Goal: Find specific page/section: Find specific page/section

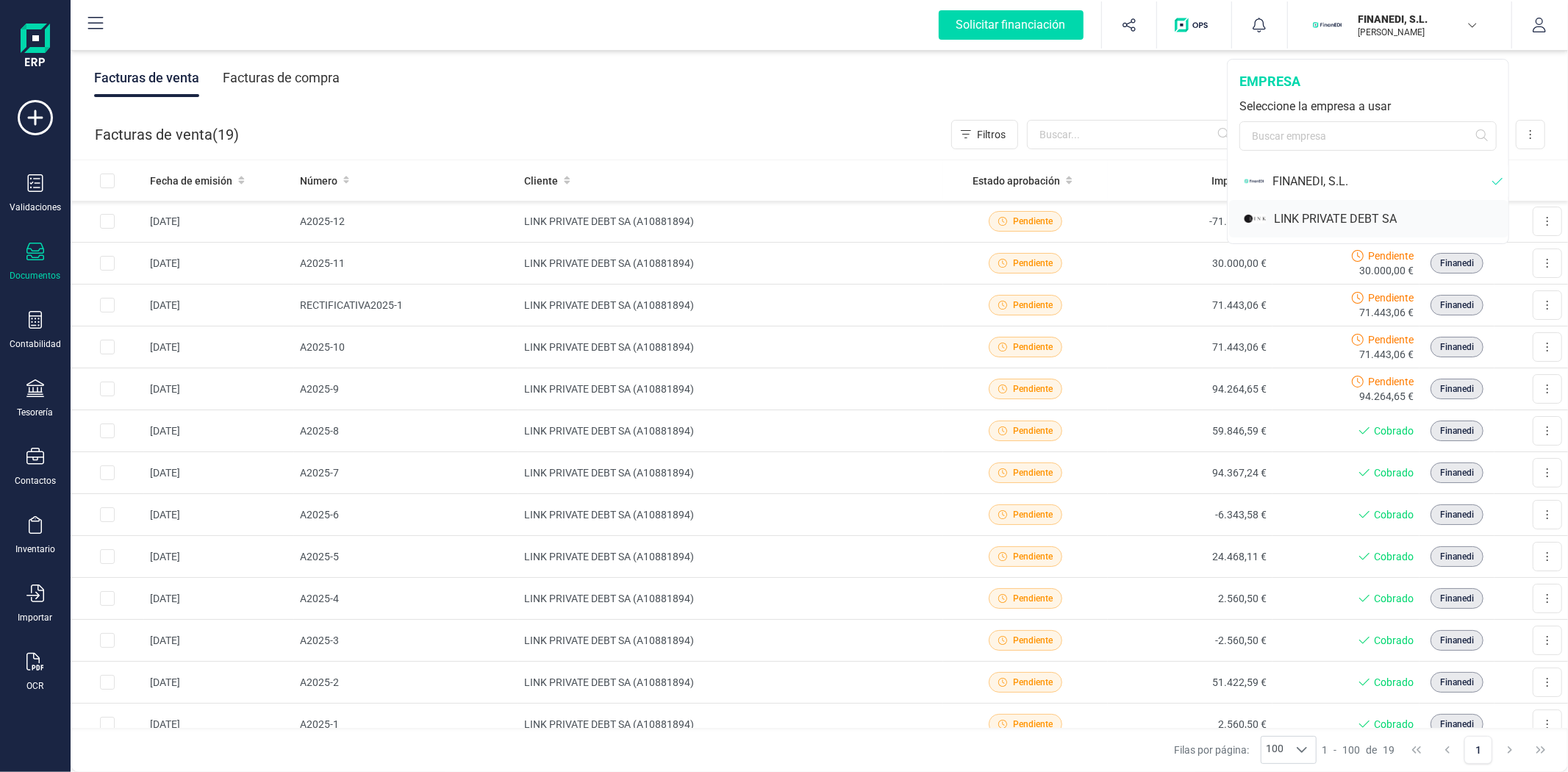
click at [1312, 219] on div "LINK PRIVATE DEBT SA" at bounding box center [1391, 219] width 234 height 17
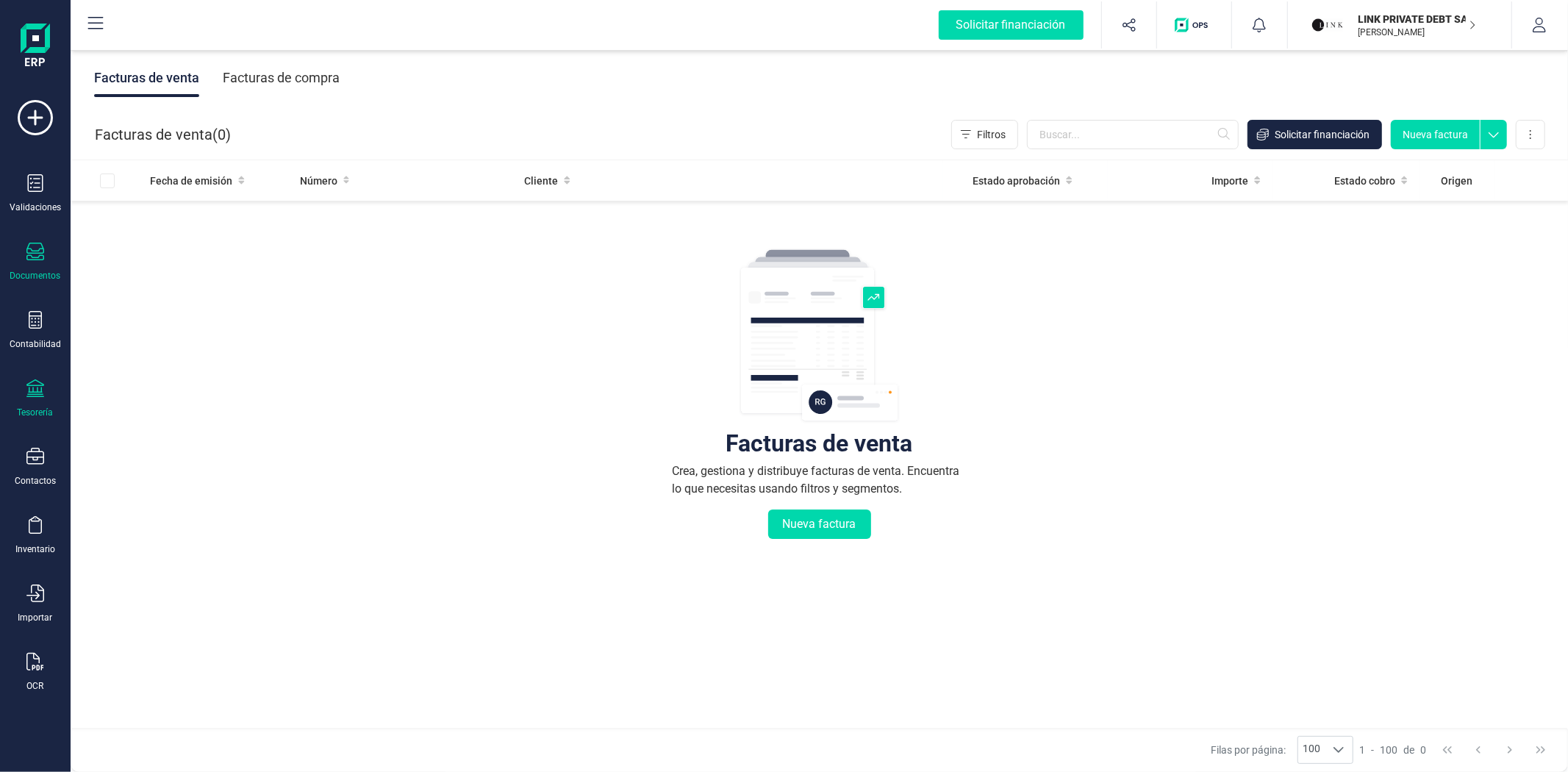
click at [30, 400] on div at bounding box center [35, 390] width 17 height 21
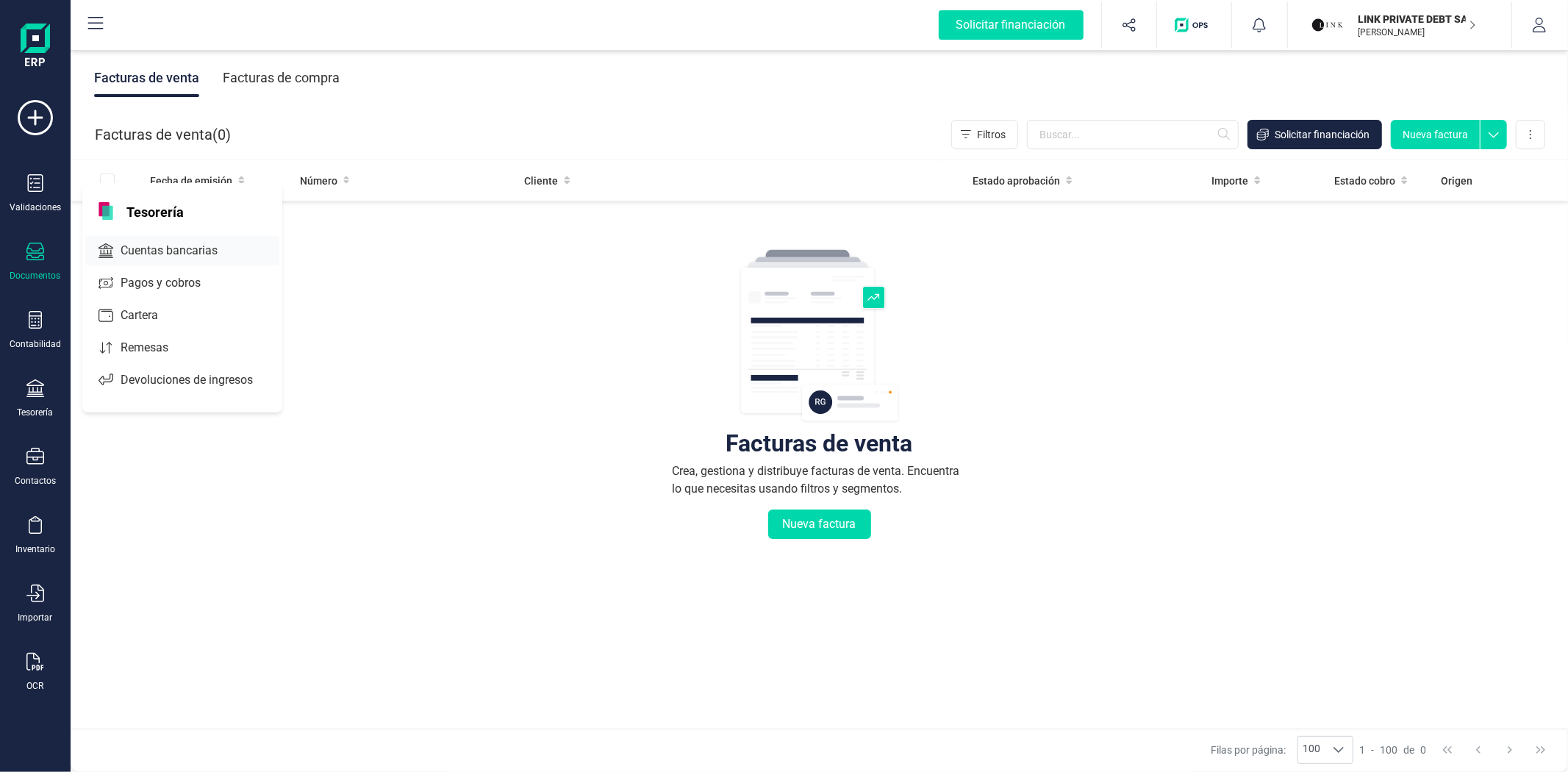
click at [133, 258] on span "Cuentas bancarias" at bounding box center [179, 251] width 129 height 17
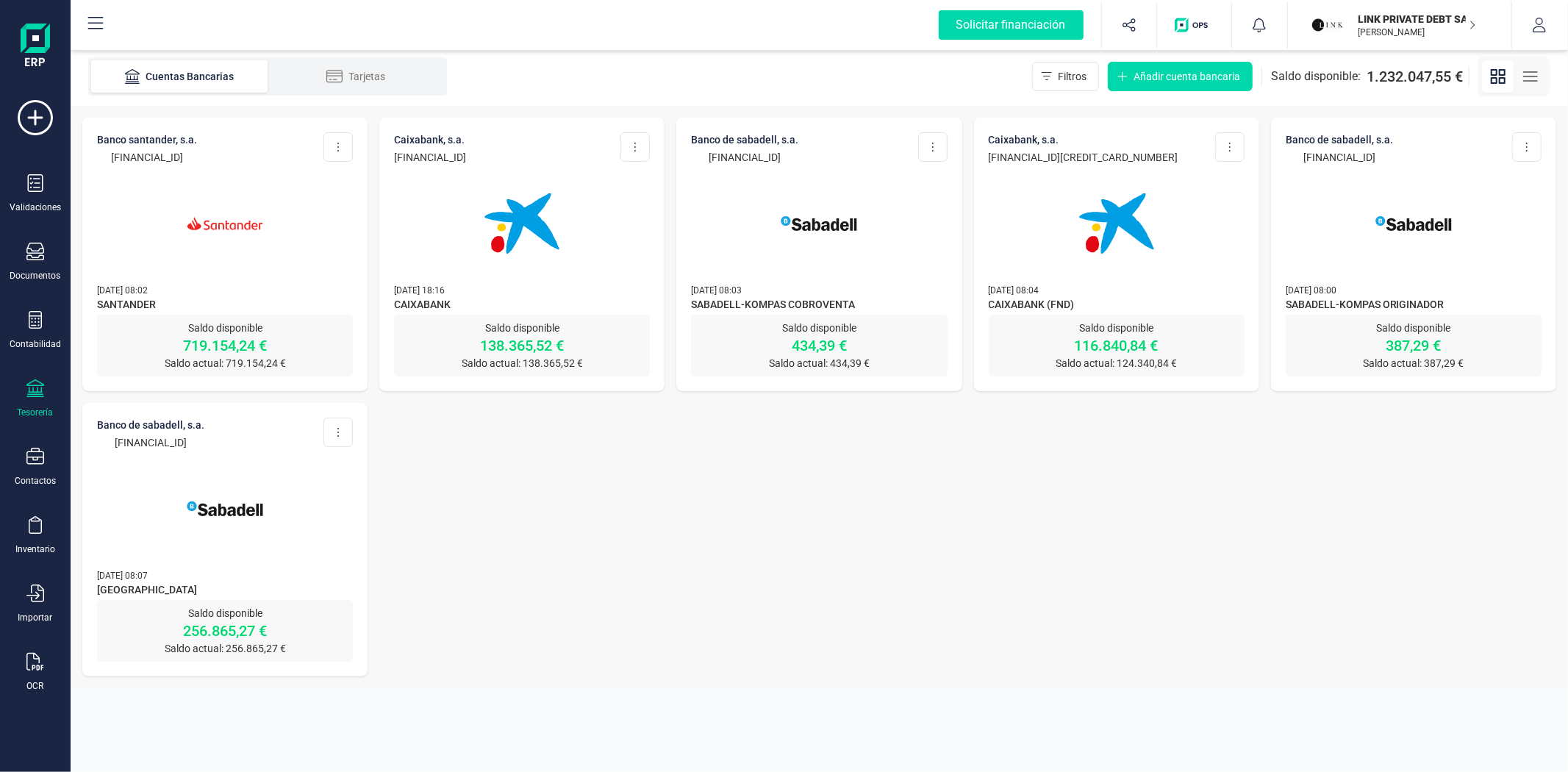
click at [178, 284] on p "[DATE] 08:02" at bounding box center [225, 289] width 255 height 14
click at [261, 280] on img at bounding box center [225, 224] width 123 height 123
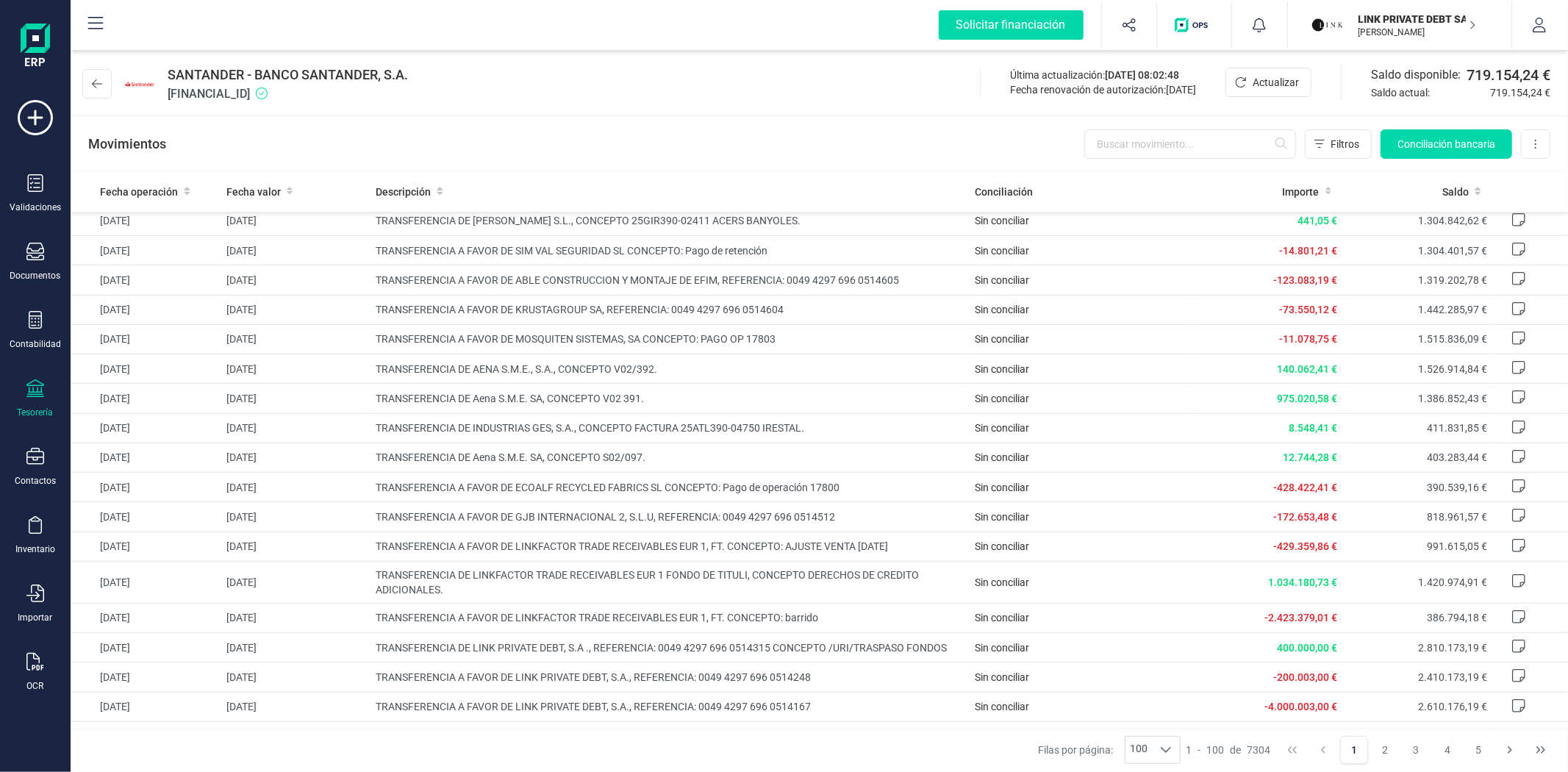
scroll to position [898, 0]
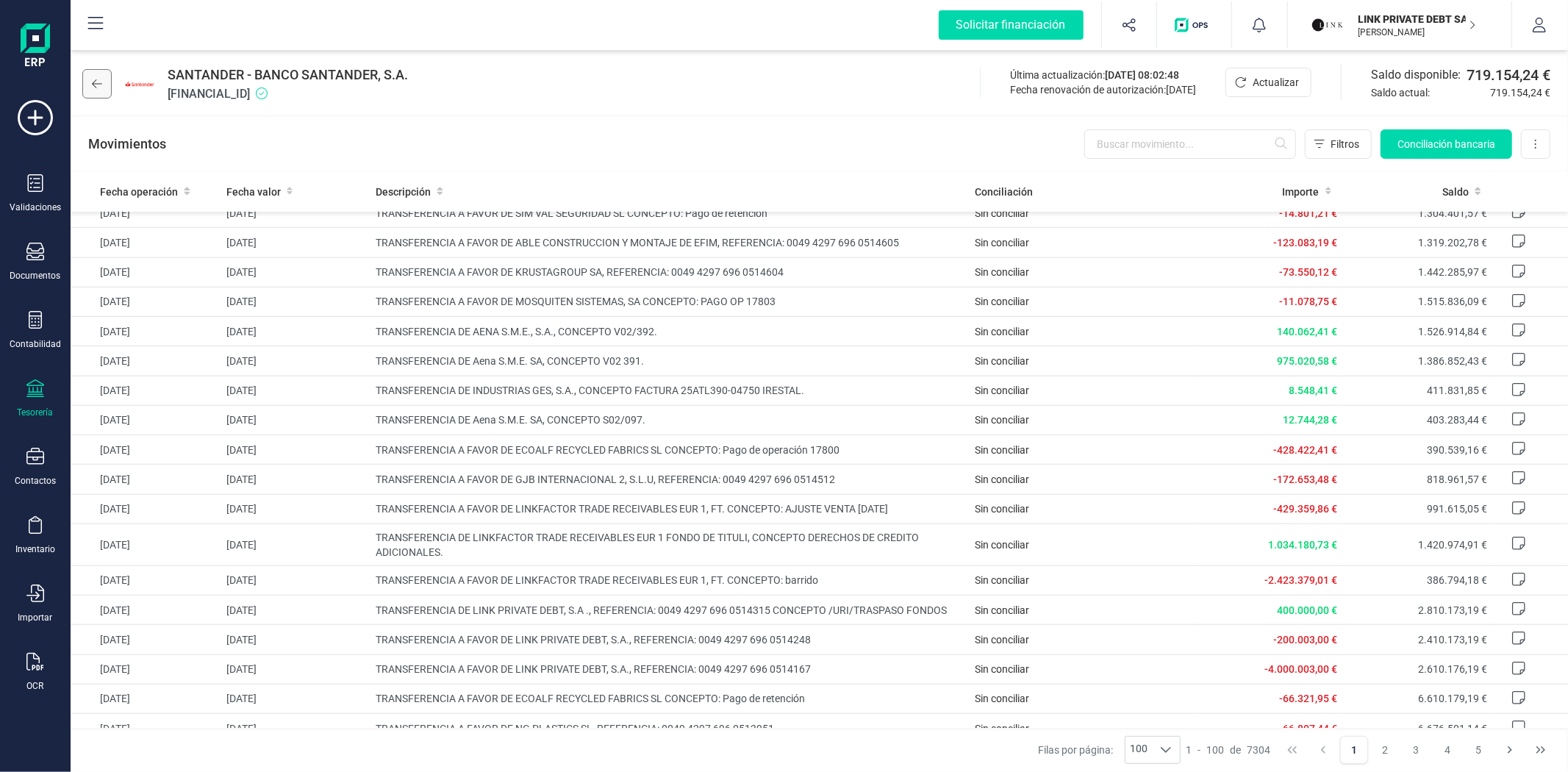
click at [86, 85] on button at bounding box center [96, 84] width 30 height 30
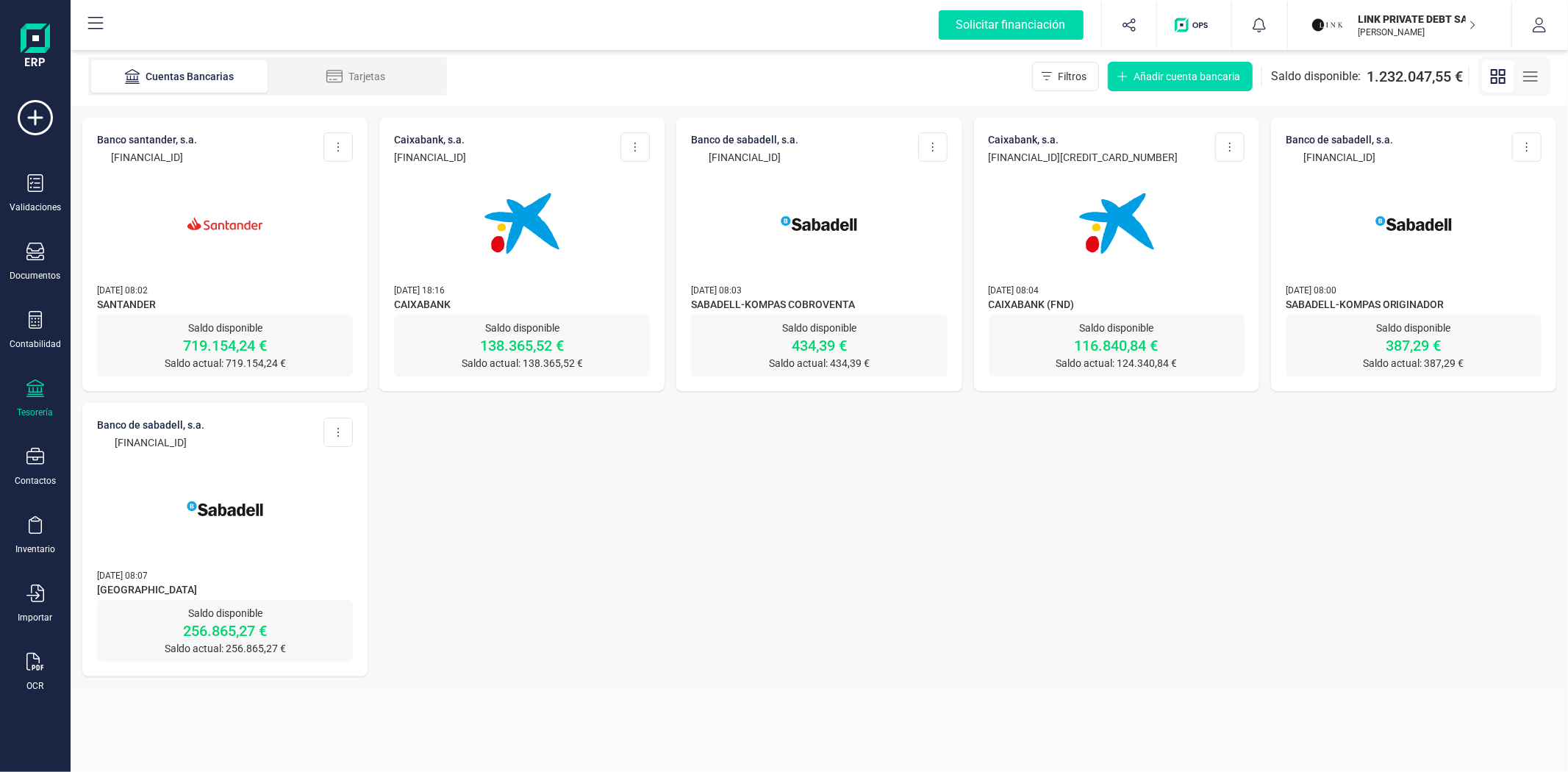
click at [483, 257] on img at bounding box center [521, 224] width 123 height 123
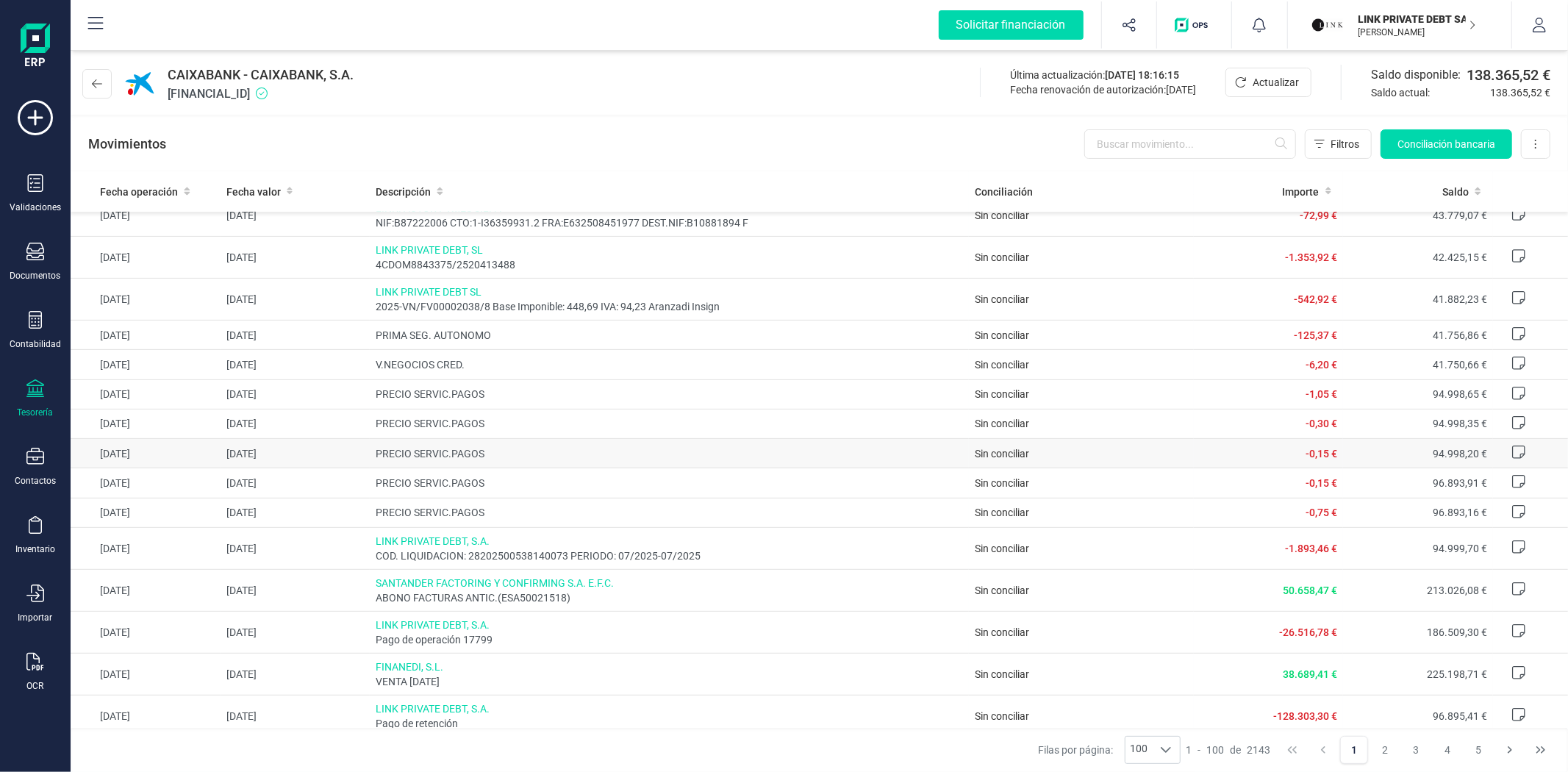
scroll to position [408, 0]
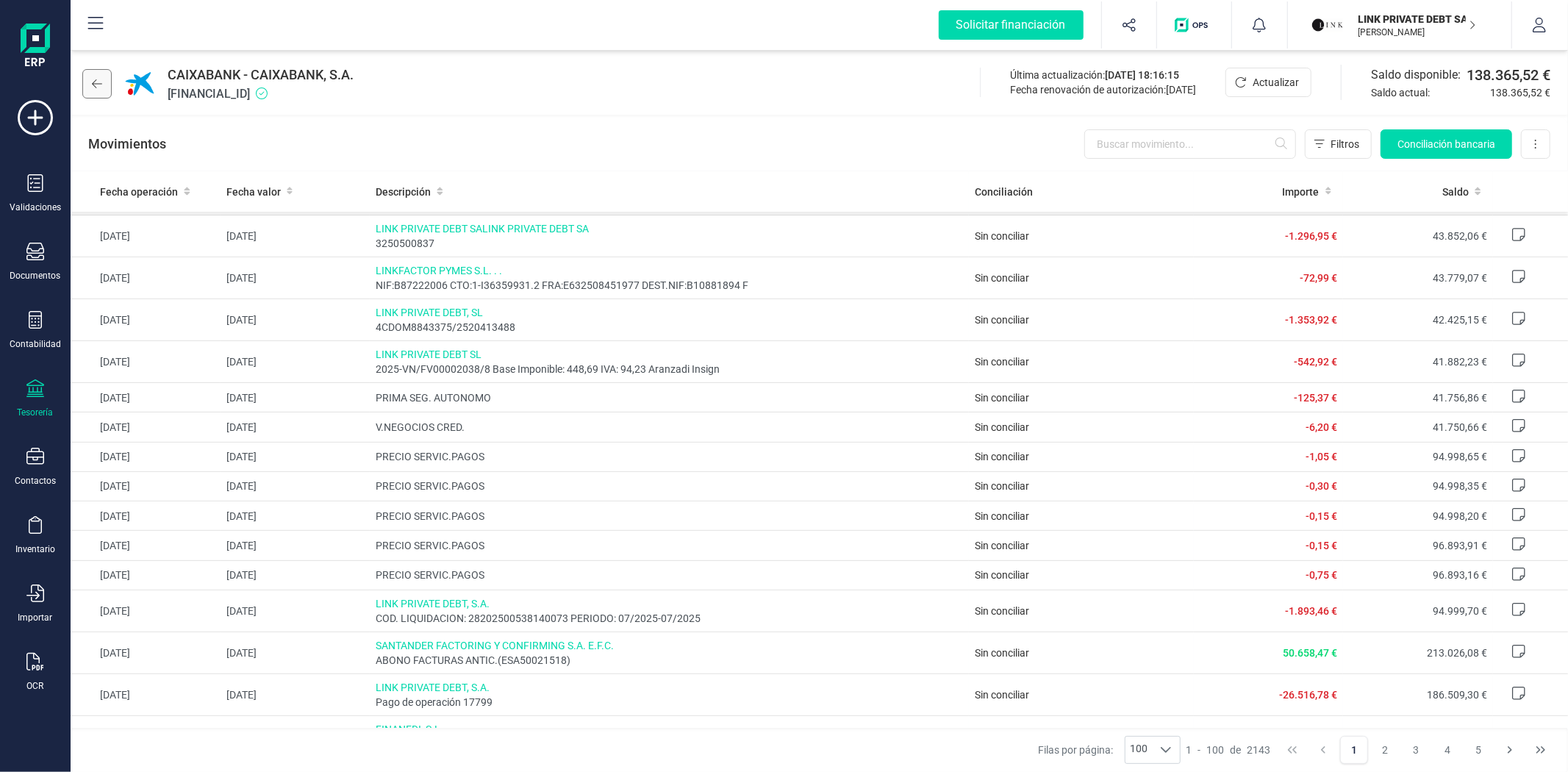
click at [92, 85] on icon at bounding box center [96, 84] width 11 height 12
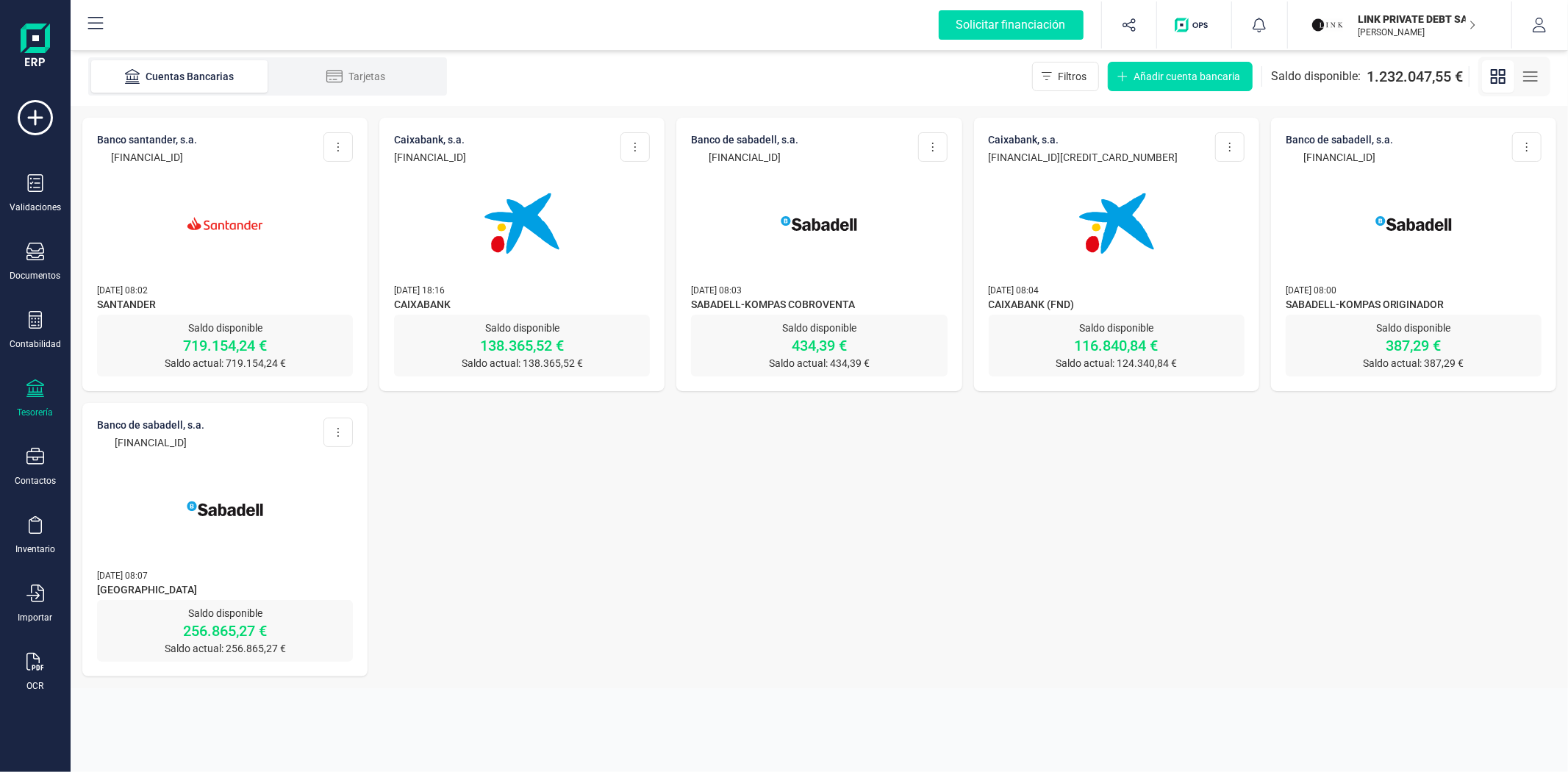
click at [196, 453] on img at bounding box center [225, 509] width 123 height 123
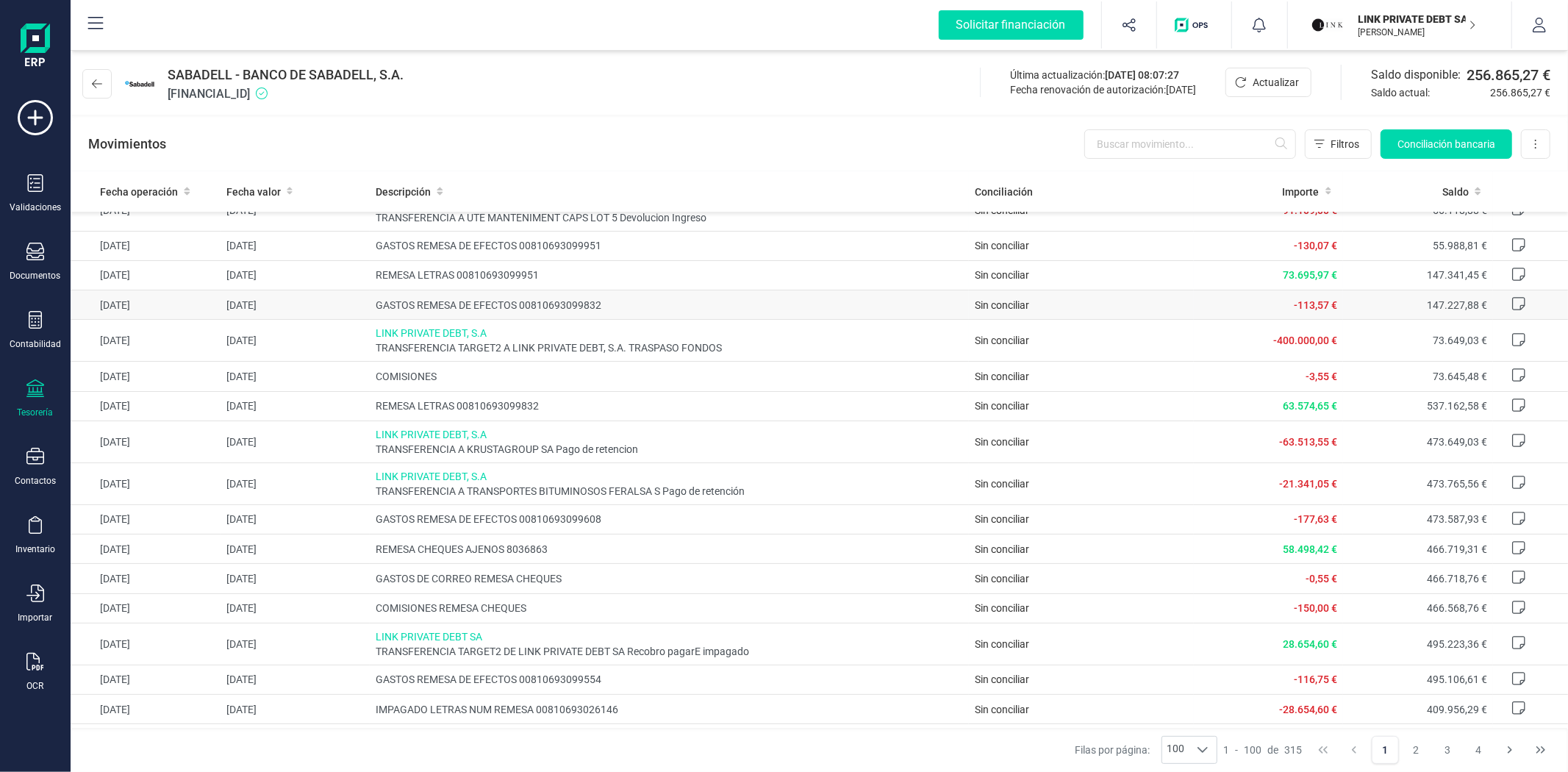
scroll to position [163, 0]
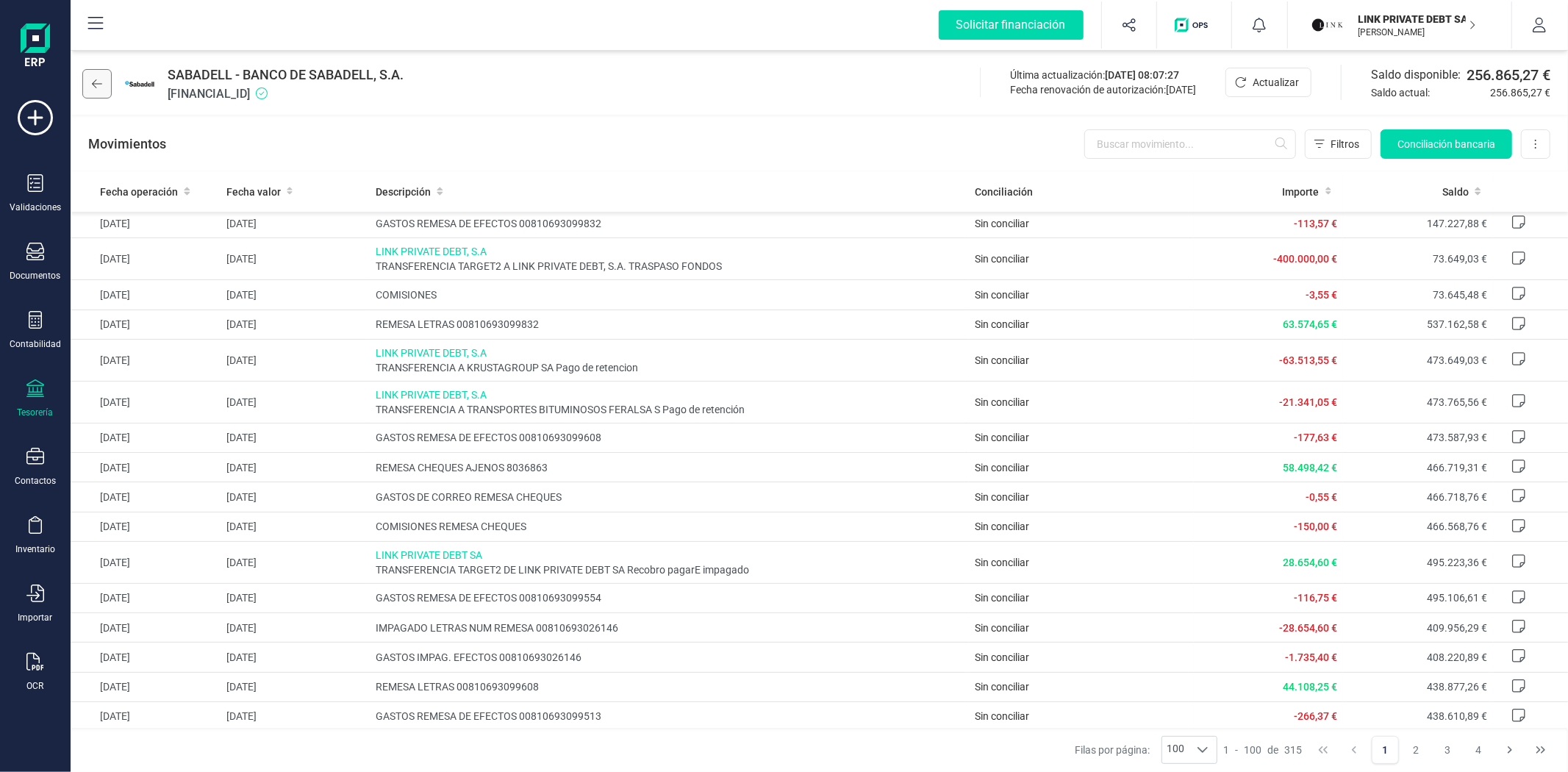
click at [111, 91] on button at bounding box center [96, 84] width 30 height 30
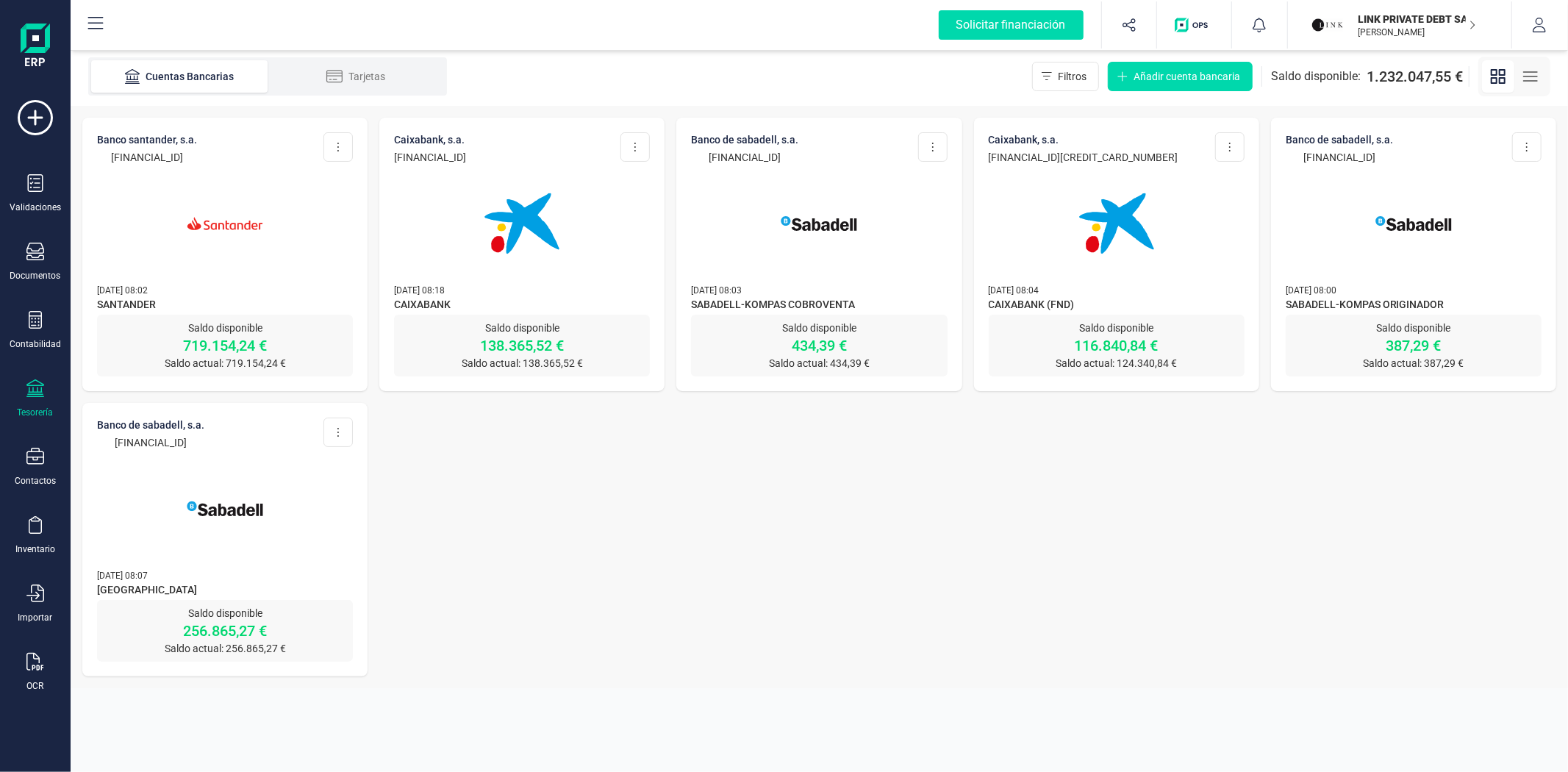
click at [194, 215] on img at bounding box center [225, 224] width 123 height 123
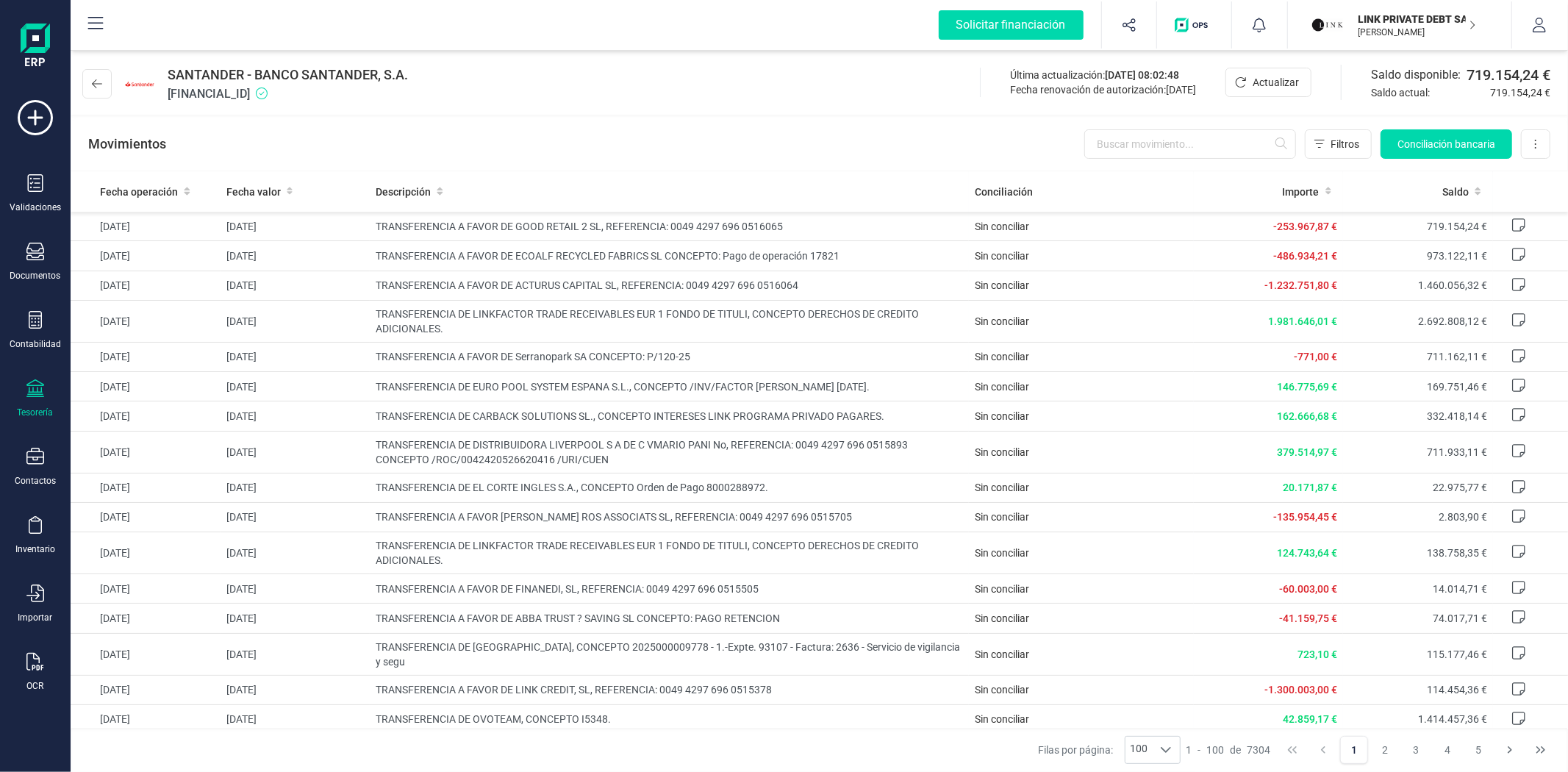
scroll to position [82, 0]
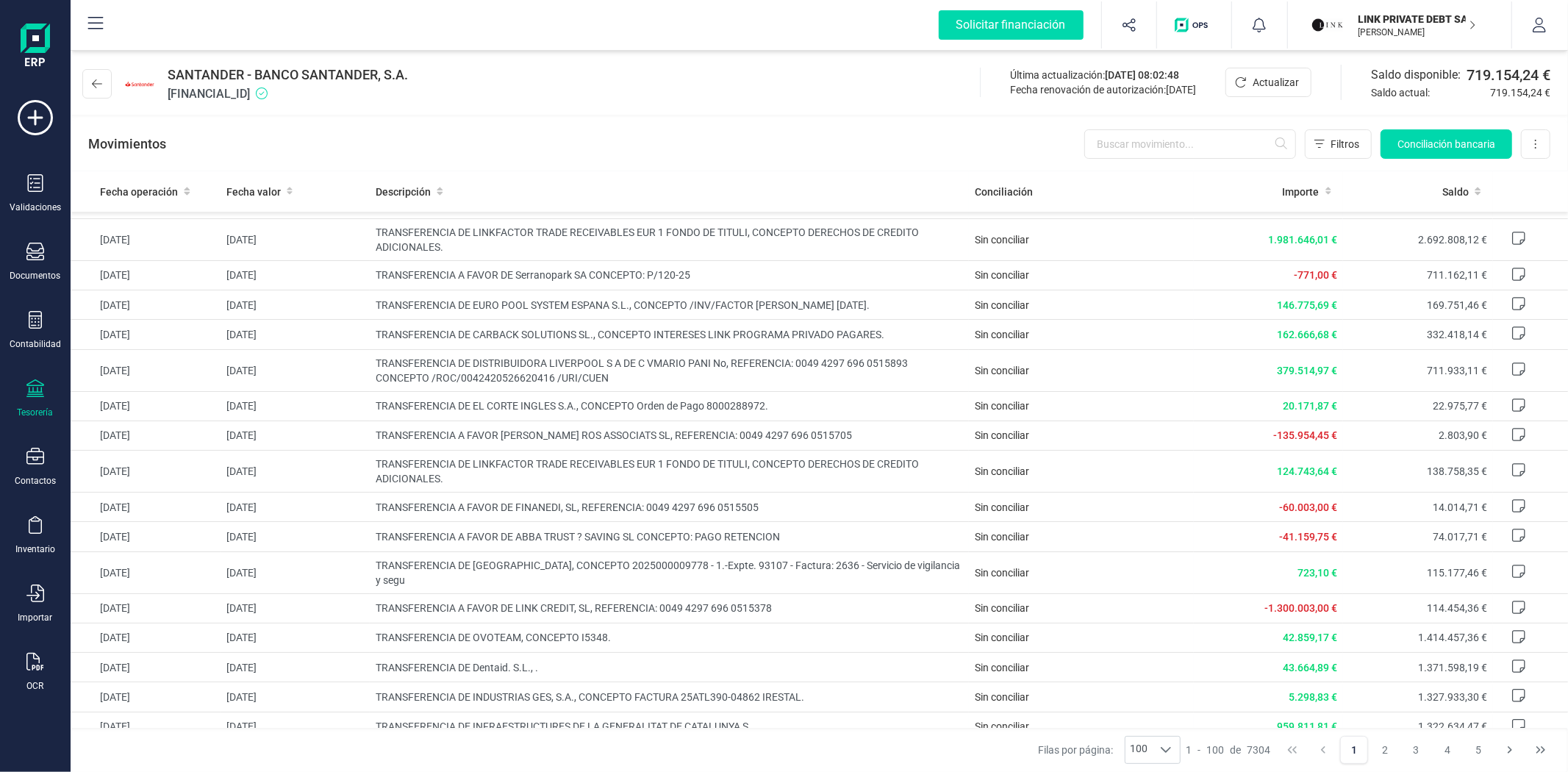
click at [612, 160] on div "Movimientos Filtros Conciliación bancaria Descargar Excel Eliminar cuenta" at bounding box center [819, 144] width 1498 height 53
click at [713, 157] on div "Movimientos Filtros Conciliación bancaria Descargar Excel Eliminar cuenta" at bounding box center [819, 144] width 1498 height 53
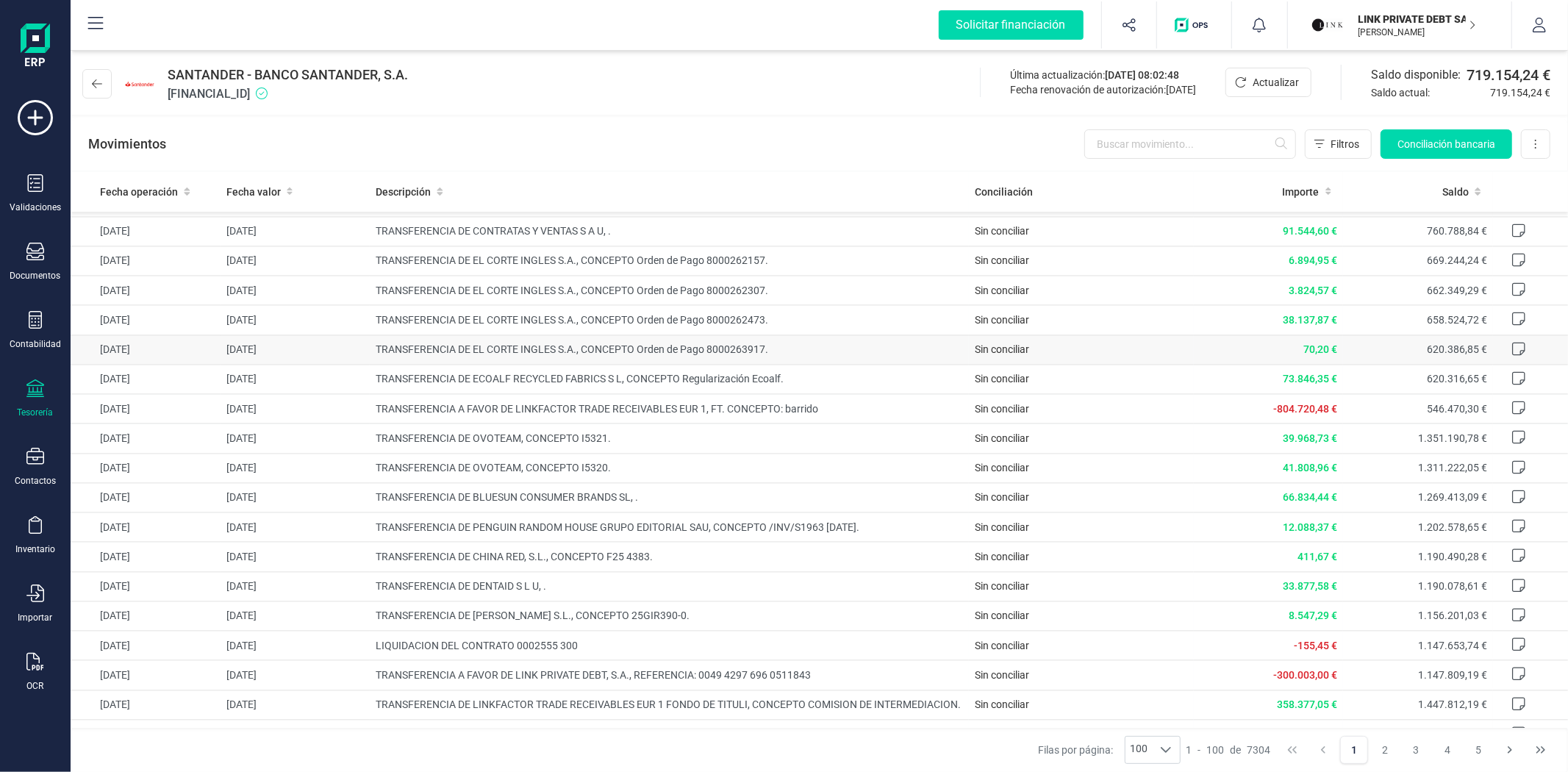
scroll to position [2614, 0]
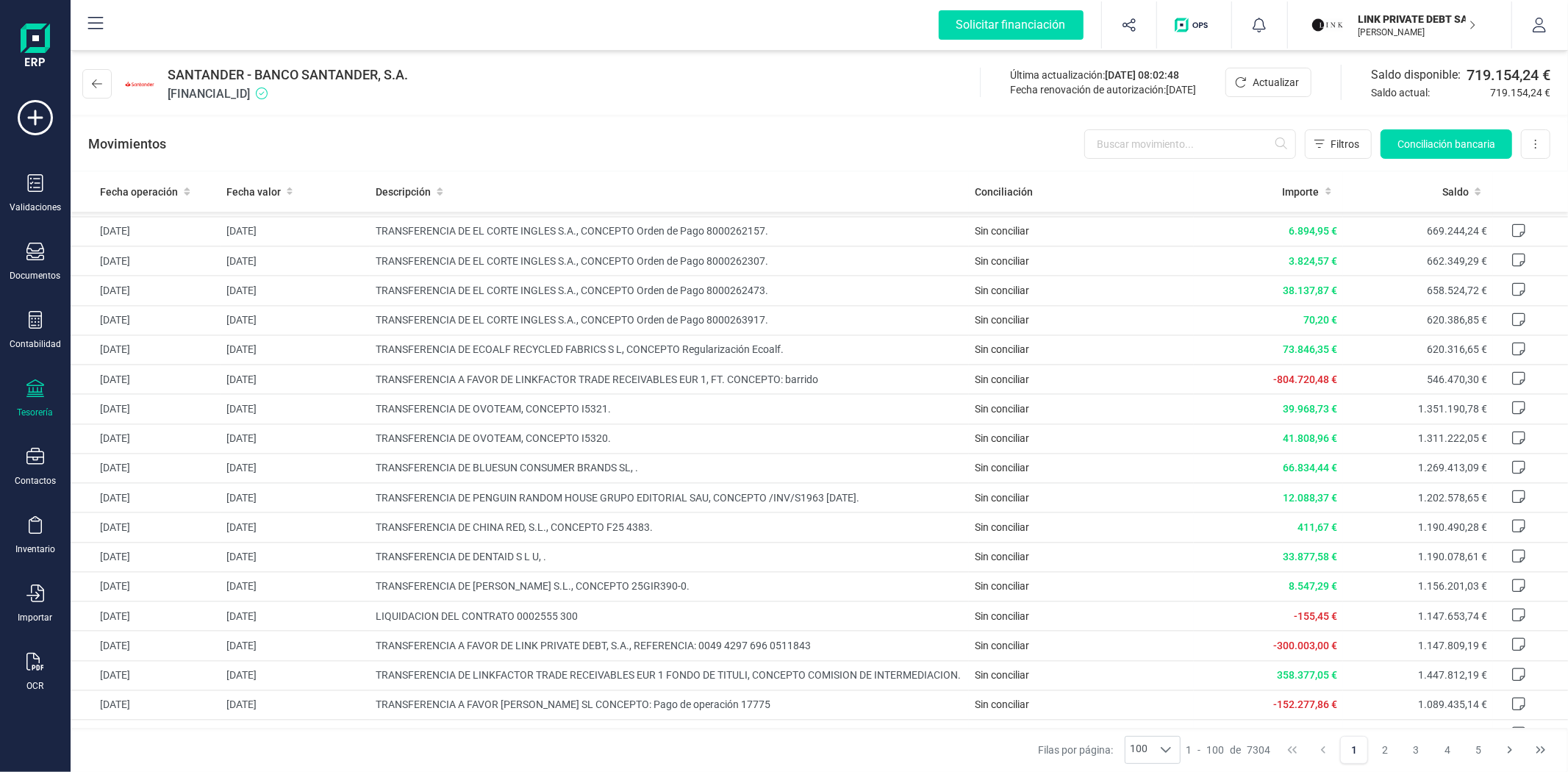
click at [732, 147] on div "Movimientos Filtros Conciliación bancaria Descargar Excel Eliminar cuenta" at bounding box center [819, 144] width 1498 height 53
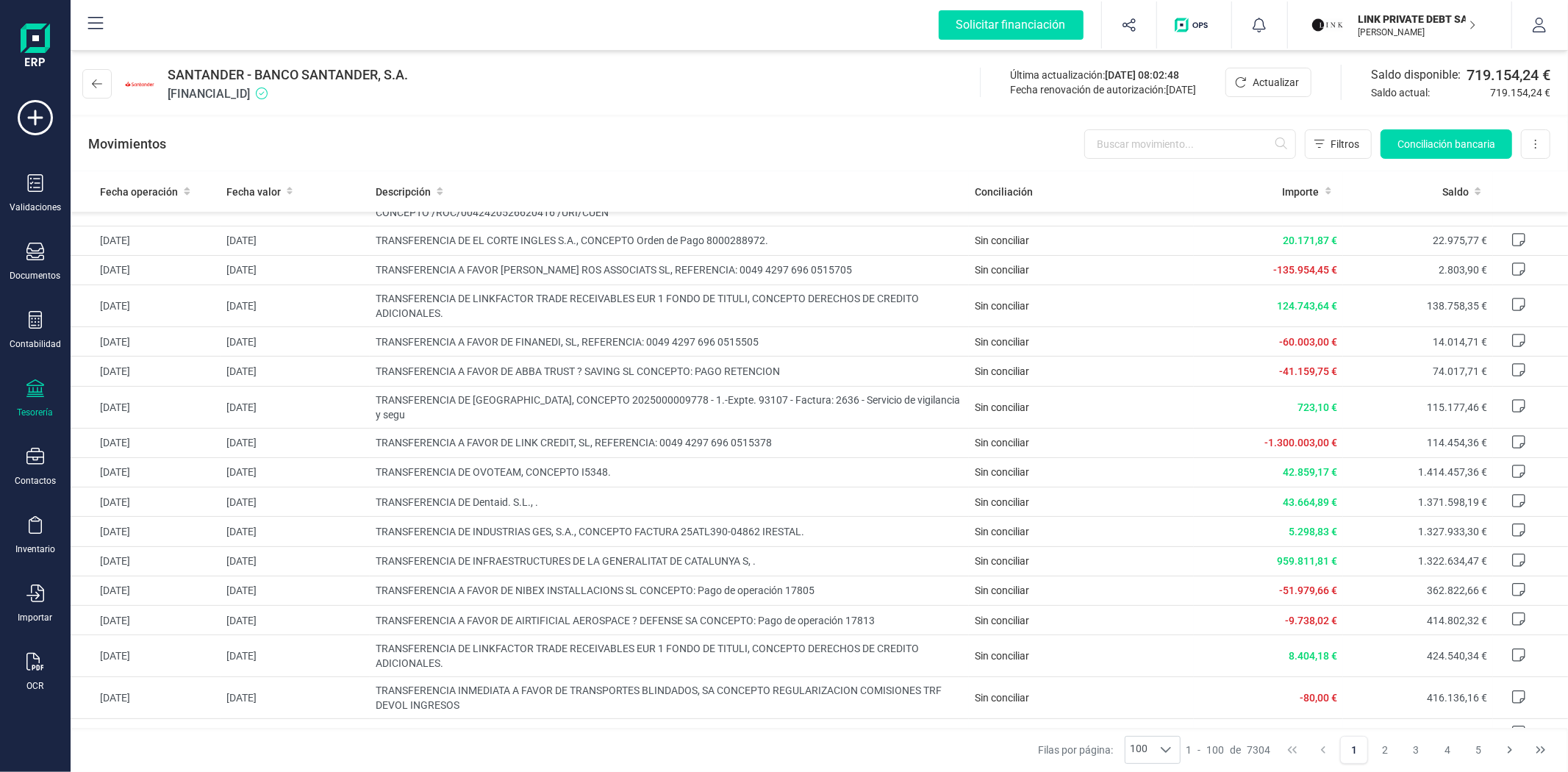
scroll to position [0, 0]
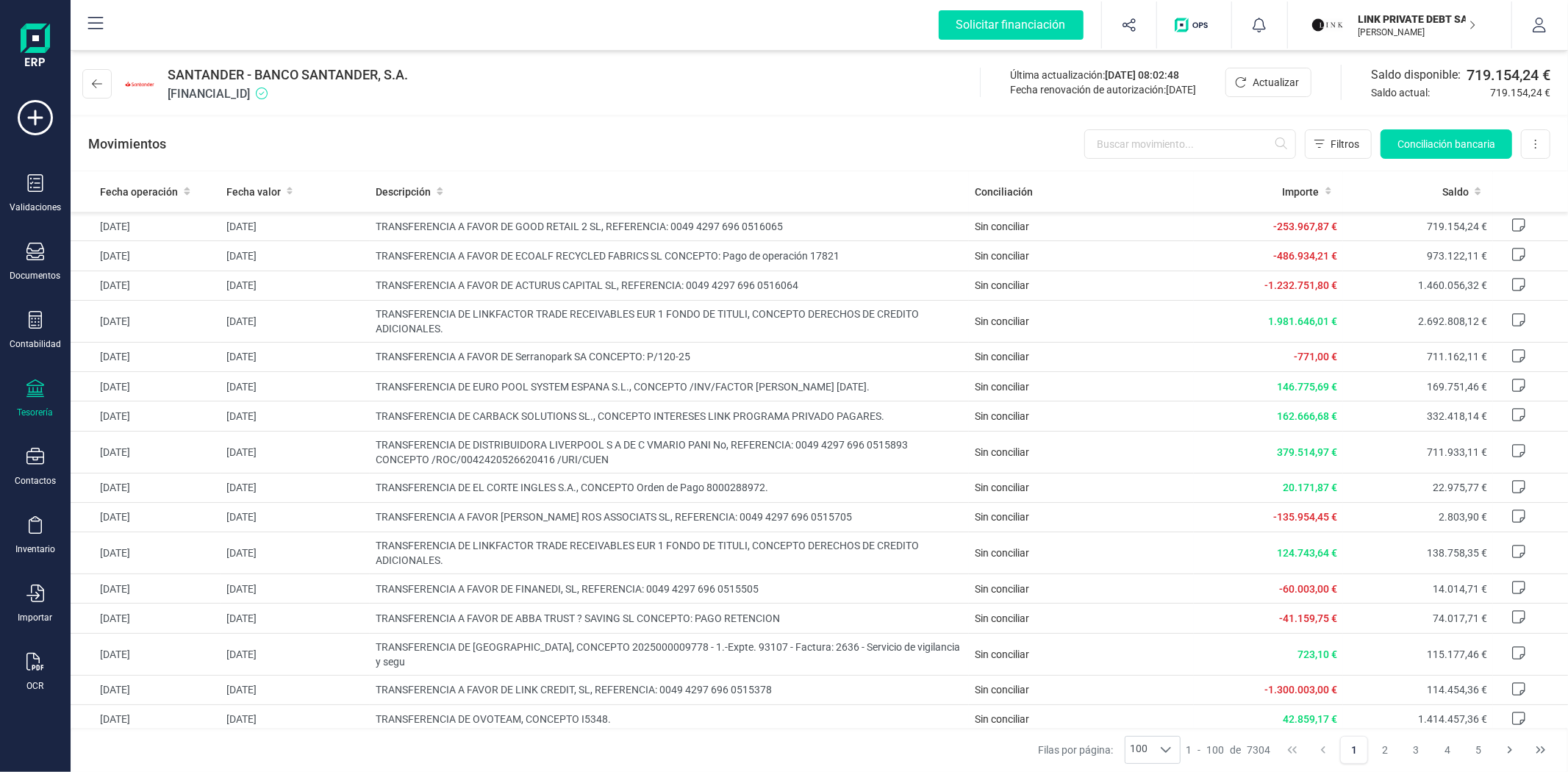
click at [782, 144] on div "Movimientos Filtros Conciliación bancaria Descargar Excel Eliminar cuenta" at bounding box center [819, 144] width 1498 height 53
click at [782, 133] on div "Movimientos Filtros Conciliación bancaria Descargar Excel Eliminar cuenta" at bounding box center [819, 144] width 1498 height 53
drag, startPoint x: 590, startPoint y: 141, endPoint x: 602, endPoint y: 131, distance: 15.6
click at [590, 141] on div "Movimientos Filtros Conciliación bancaria Descargar Excel Eliminar cuenta" at bounding box center [819, 144] width 1498 height 53
click at [684, 152] on div "Movimientos Filtros Conciliación bancaria Descargar Excel Eliminar cuenta" at bounding box center [819, 144] width 1498 height 53
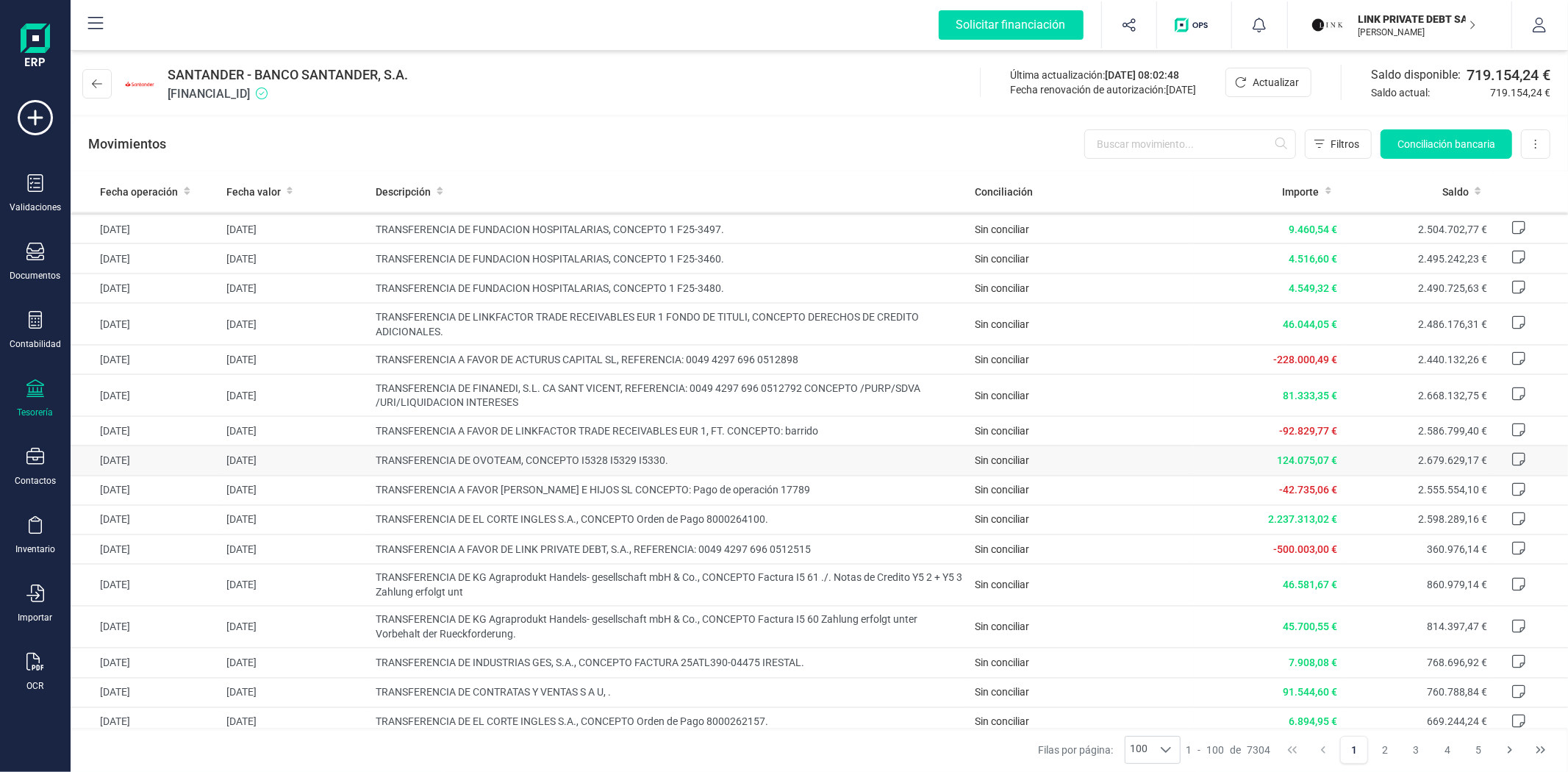
scroll to position [2123, 0]
drag, startPoint x: 788, startPoint y: 98, endPoint x: 719, endPoint y: 79, distance: 71.6
click at [788, 98] on div "SANTANDER - BANCO SANTANDER, S.A. [FINANCIAL_ID] Última actualización: [DATE] 0…" at bounding box center [819, 81] width 1498 height 67
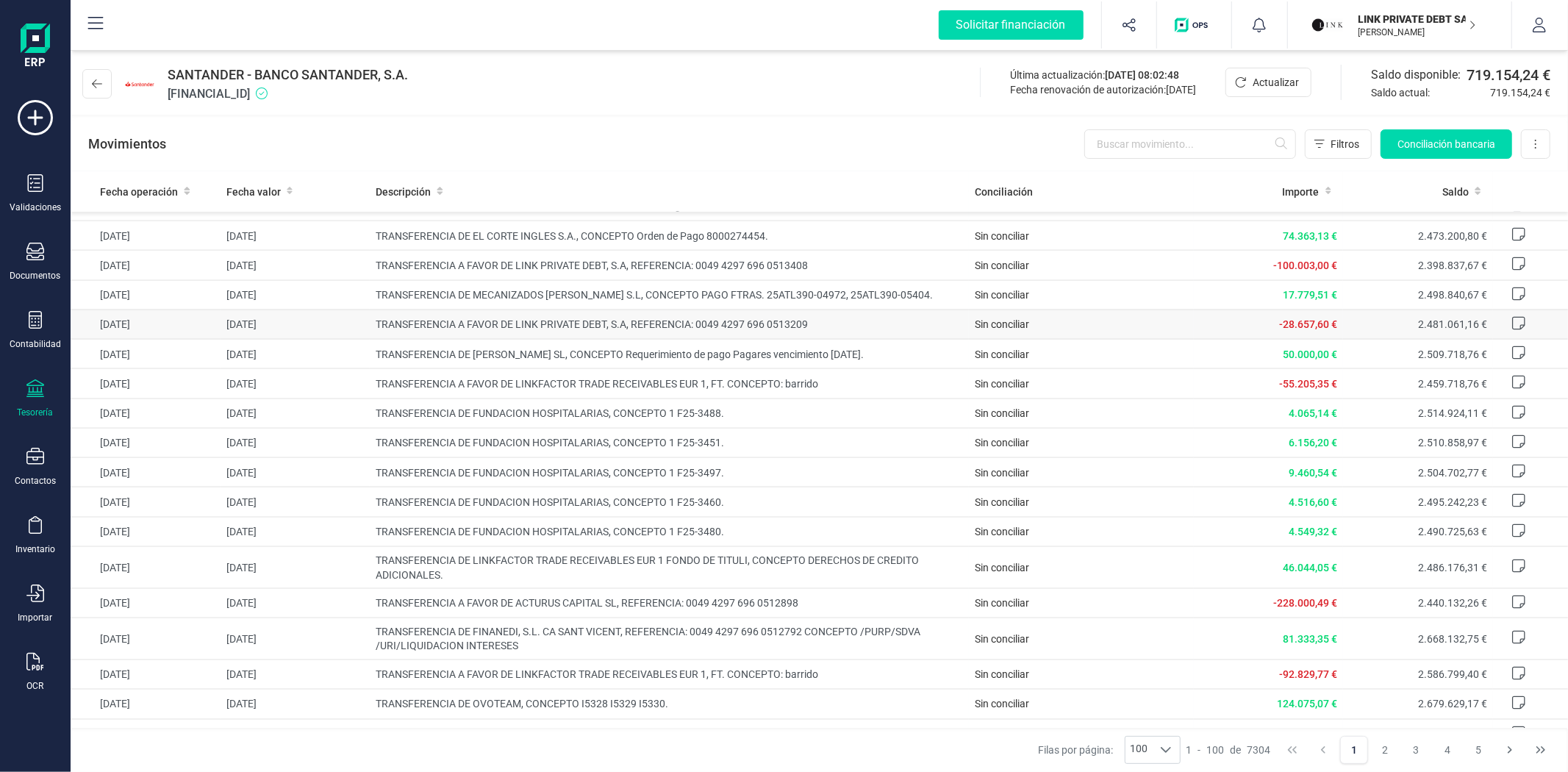
scroll to position [1878, 0]
click at [31, 195] on div at bounding box center [35, 185] width 17 height 21
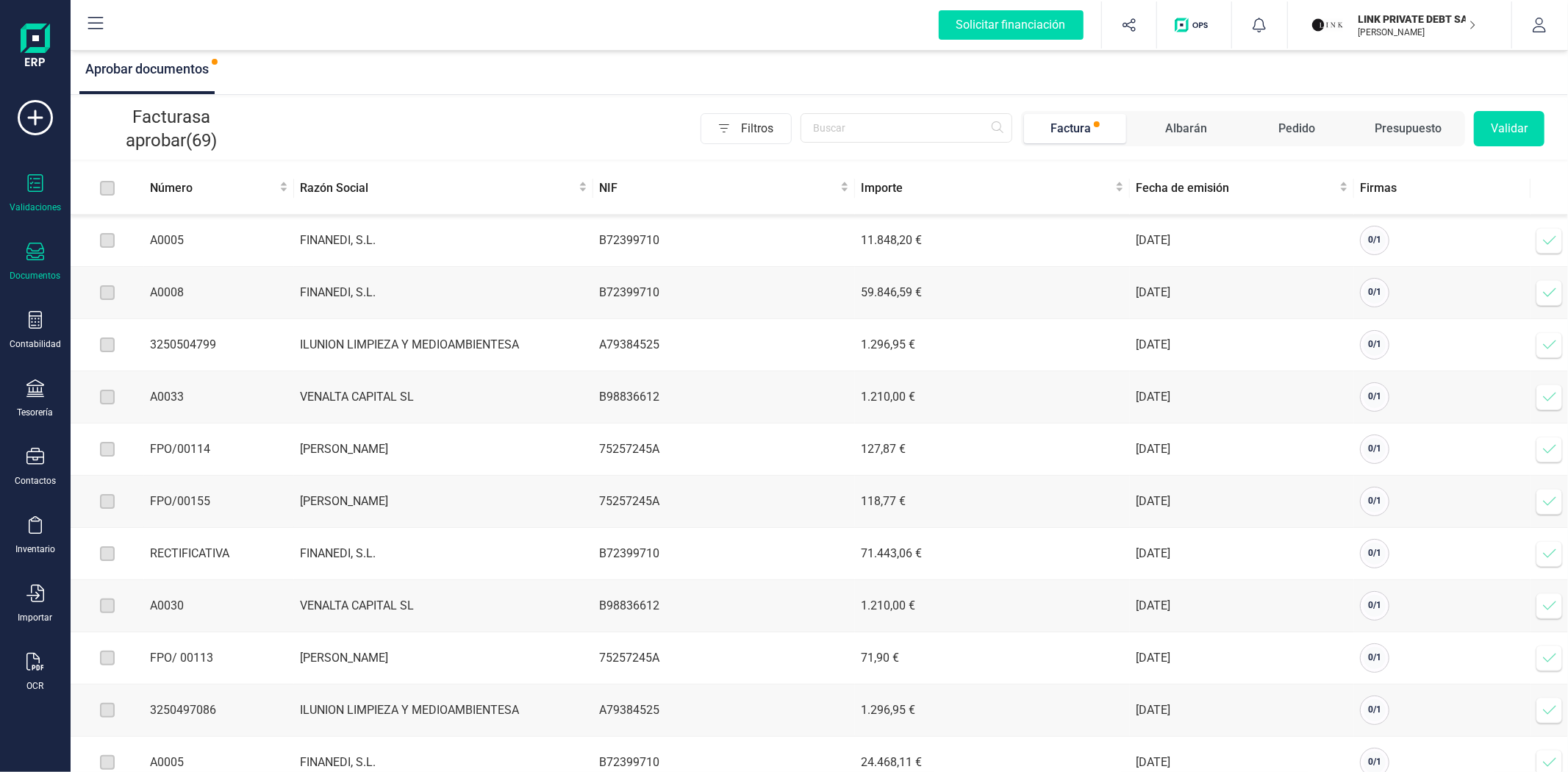
click at [33, 281] on div "Documentos" at bounding box center [36, 276] width 51 height 12
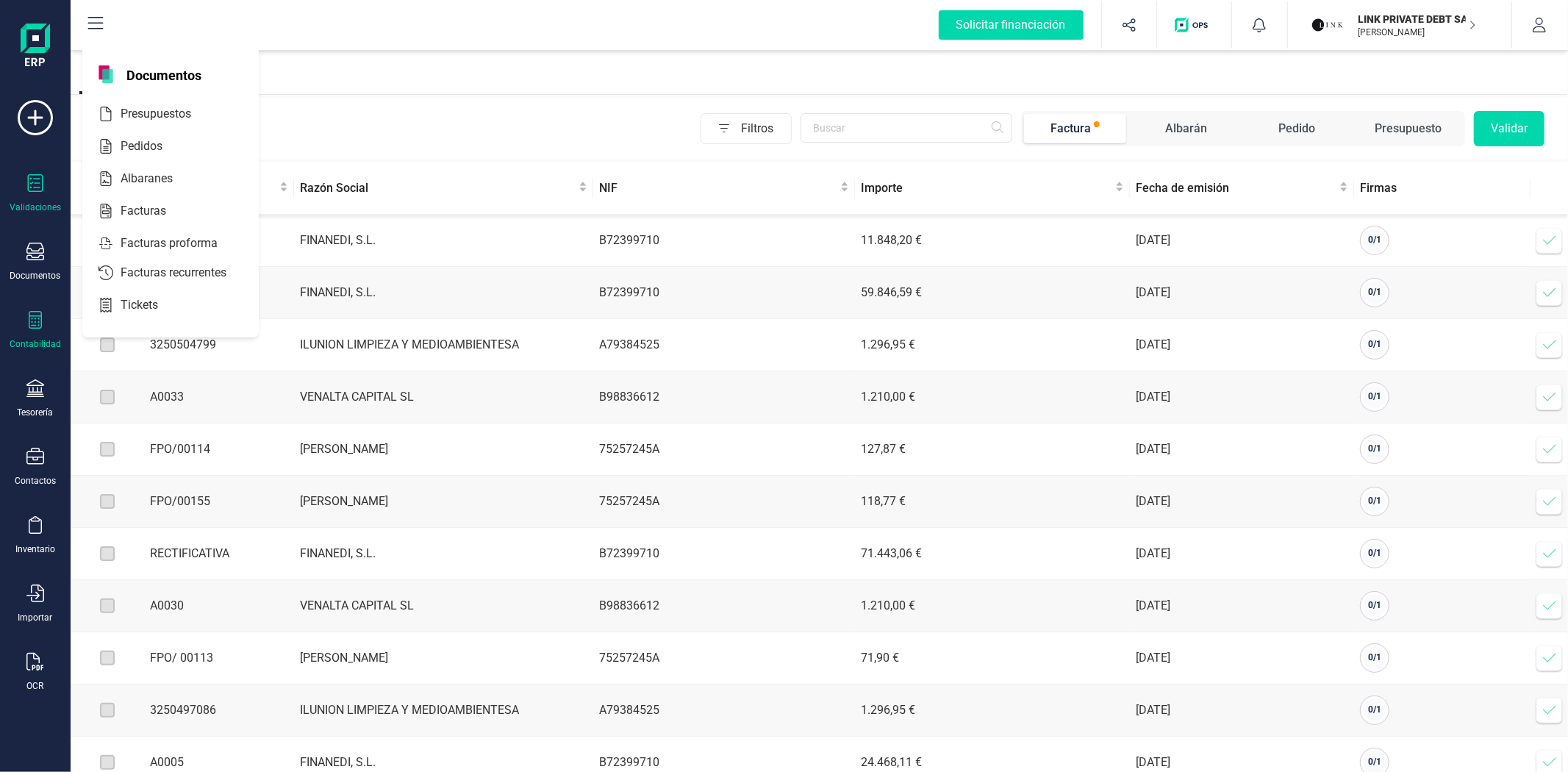
click at [41, 327] on icon at bounding box center [36, 320] width 13 height 17
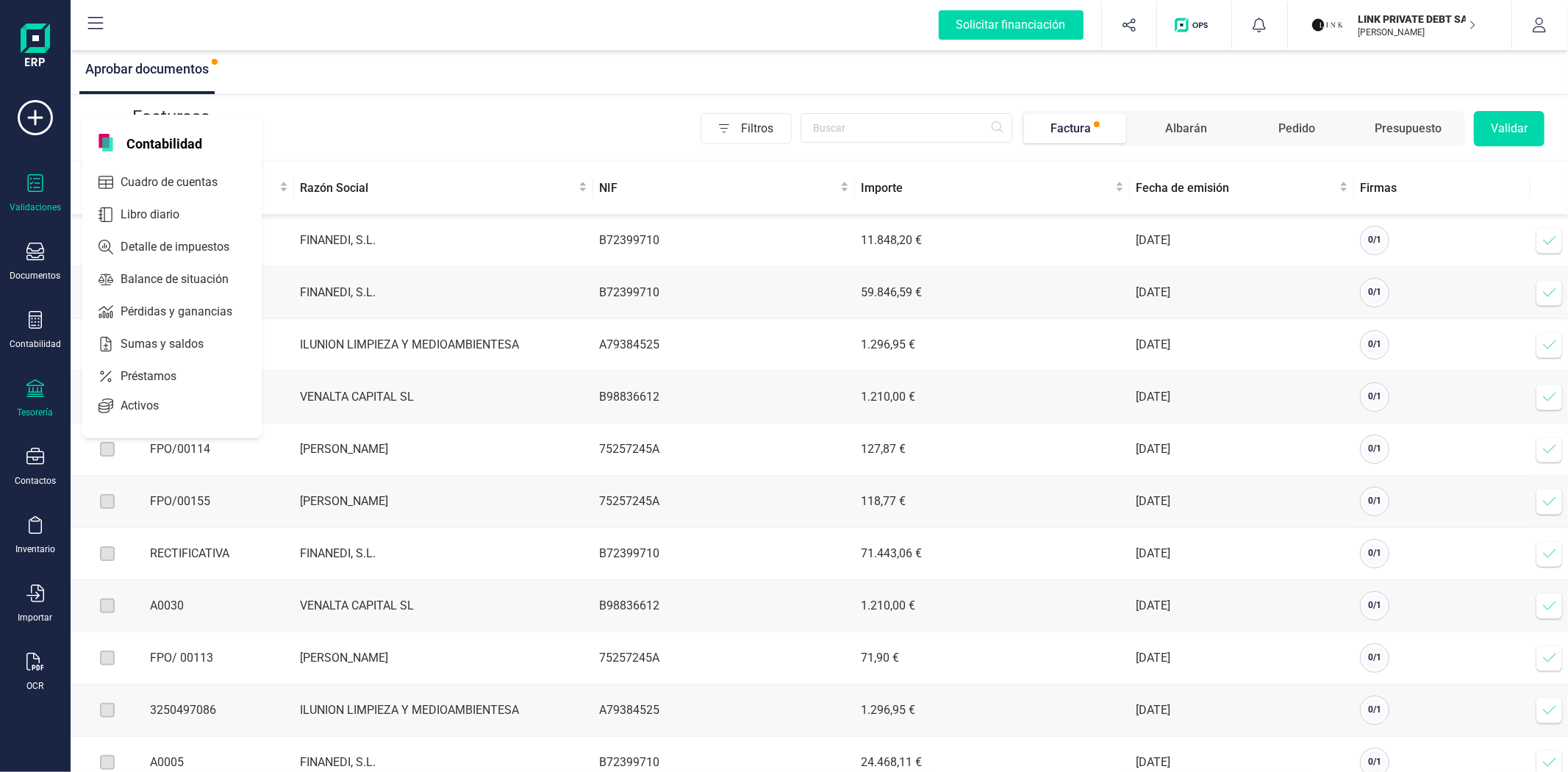
click at [38, 398] on div at bounding box center [35, 390] width 17 height 21
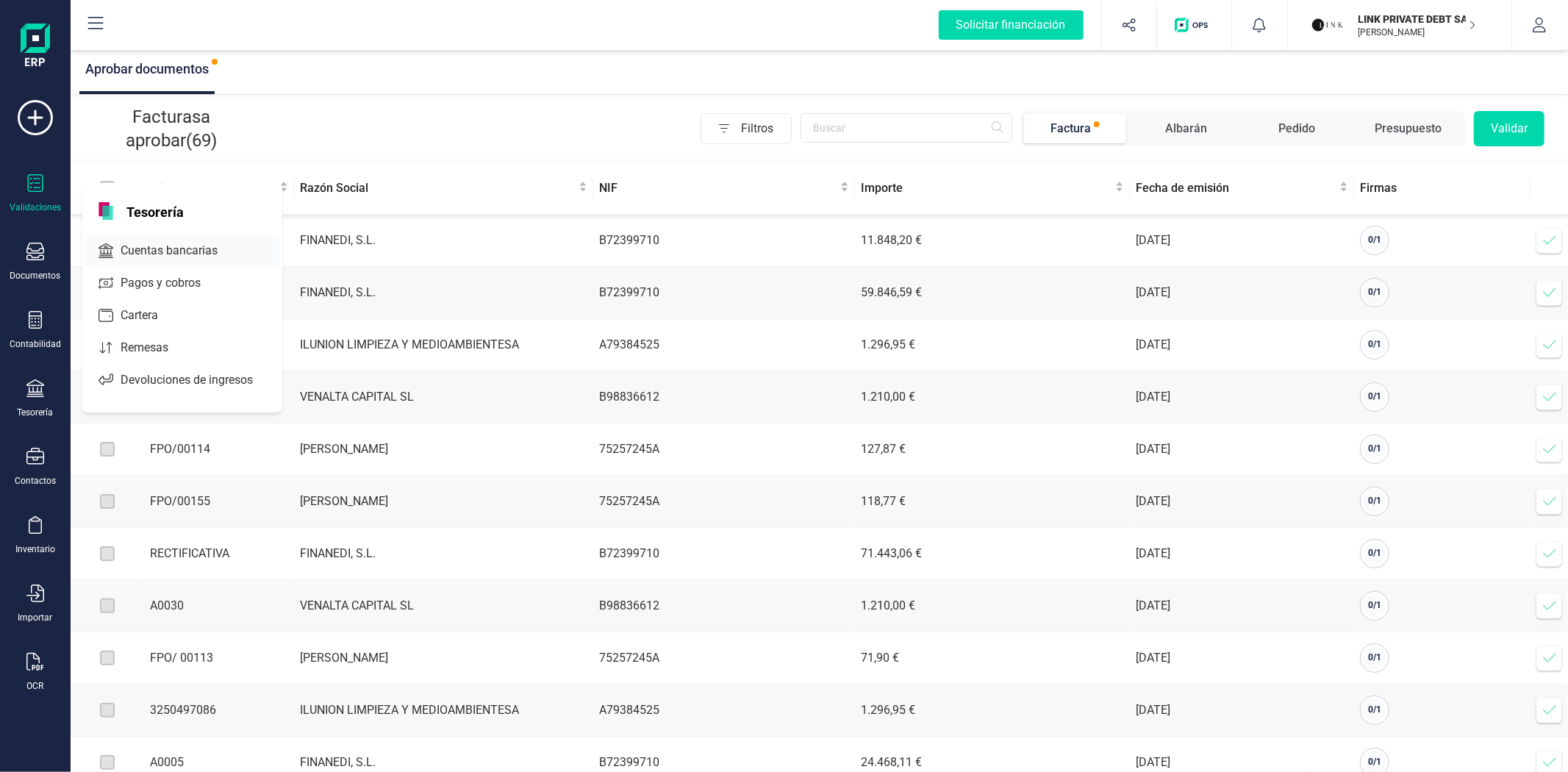
click at [142, 249] on span "Cuentas bancarias" at bounding box center [179, 251] width 129 height 17
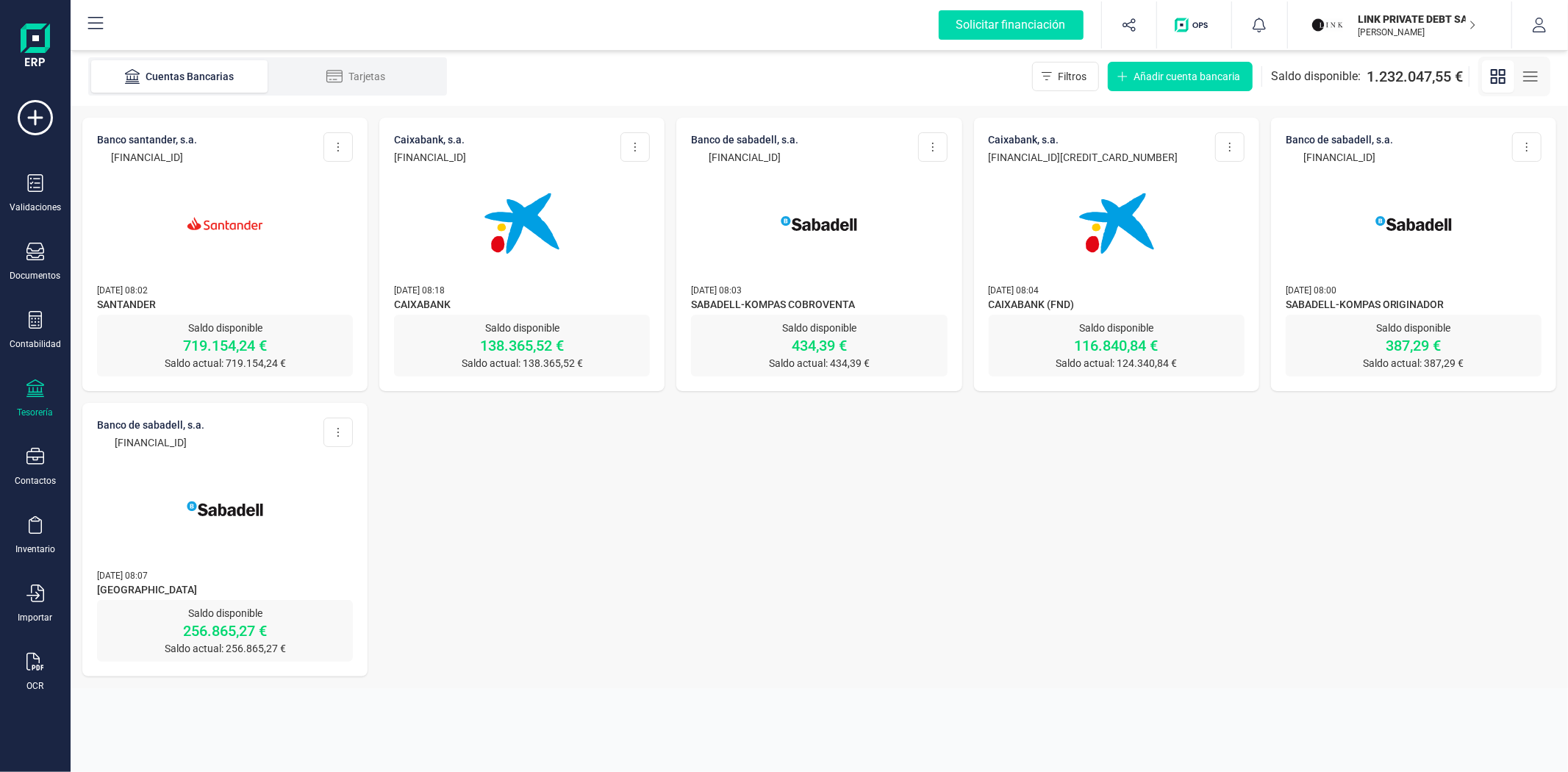
click at [250, 255] on img at bounding box center [225, 224] width 123 height 123
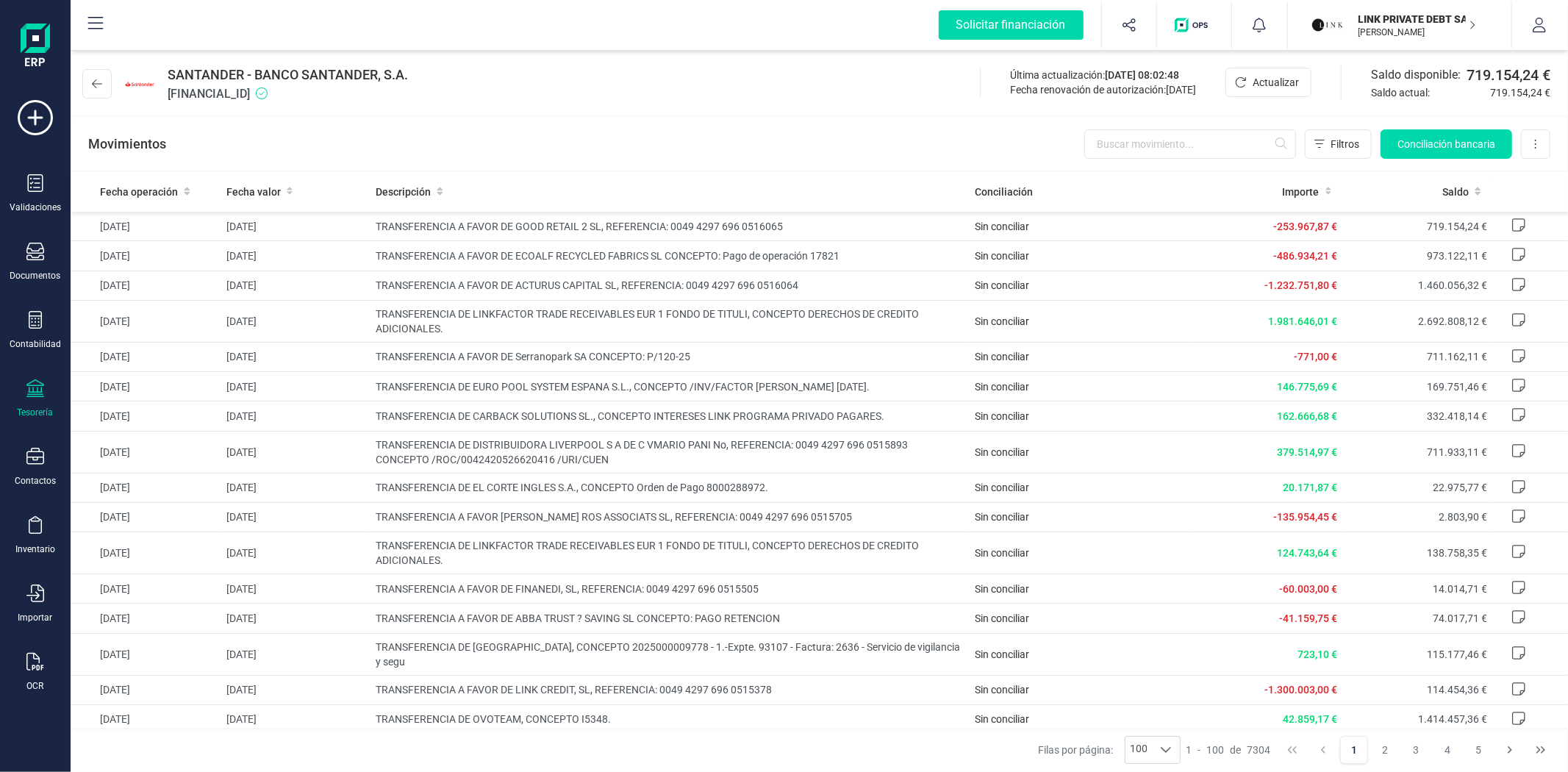
click at [714, 157] on div "Movimientos Filtros Conciliación bancaria Descargar Excel Eliminar cuenta" at bounding box center [819, 144] width 1498 height 53
click at [559, 140] on div "Movimientos Filtros Conciliación bancaria Descargar Excel Eliminar cuenta" at bounding box center [819, 144] width 1498 height 53
click at [772, 153] on div "Movimientos Filtros Conciliación bancaria Descargar Excel Eliminar cuenta" at bounding box center [819, 144] width 1498 height 53
click at [553, 140] on div "Movimientos Filtros Conciliación bancaria Descargar Excel Eliminar cuenta" at bounding box center [819, 144] width 1498 height 53
click at [17, 413] on div "Tesorería" at bounding box center [35, 413] width 36 height 12
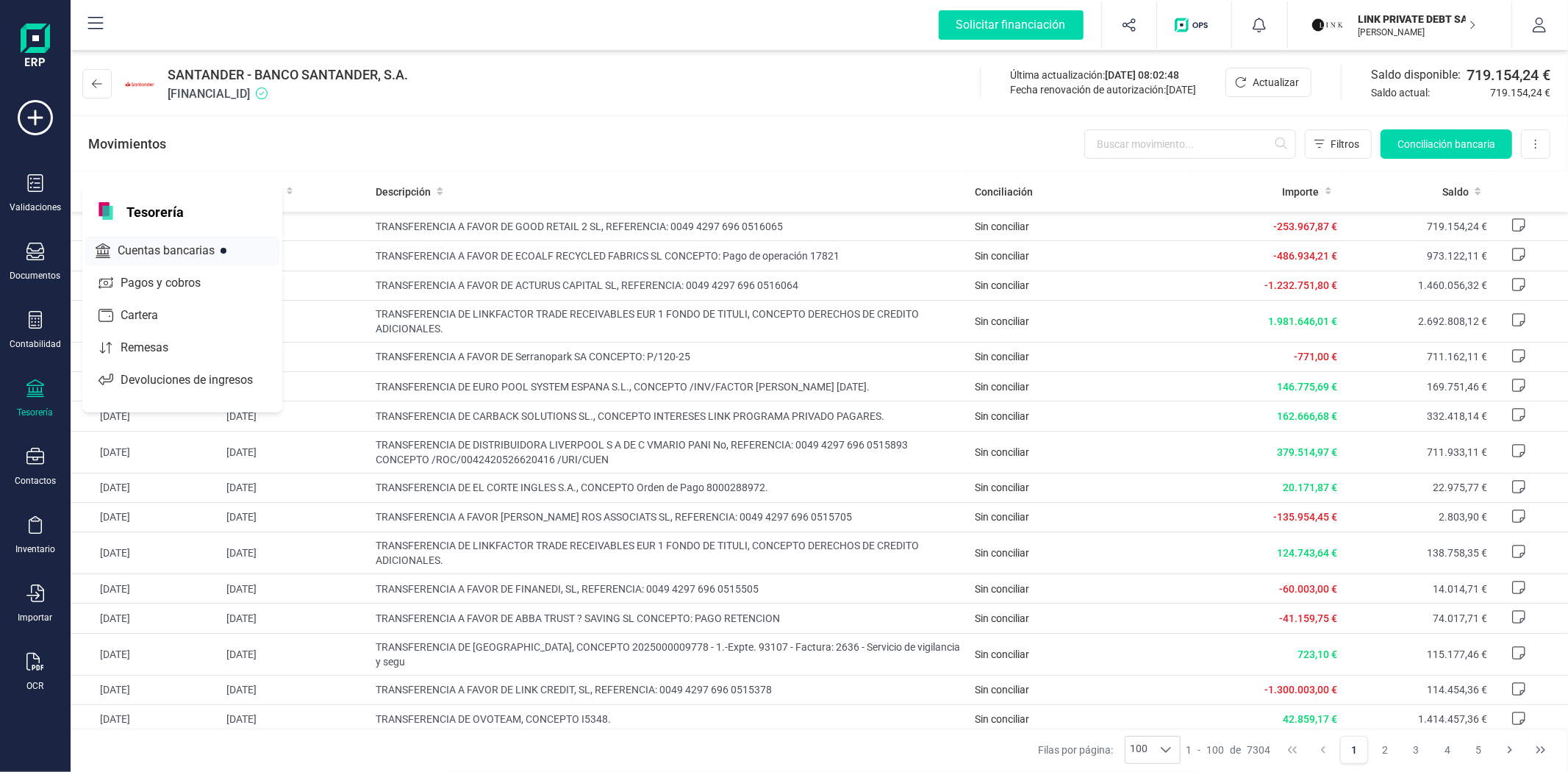
click at [236, 247] on span "Cuentas bancarias" at bounding box center [176, 251] width 129 height 17
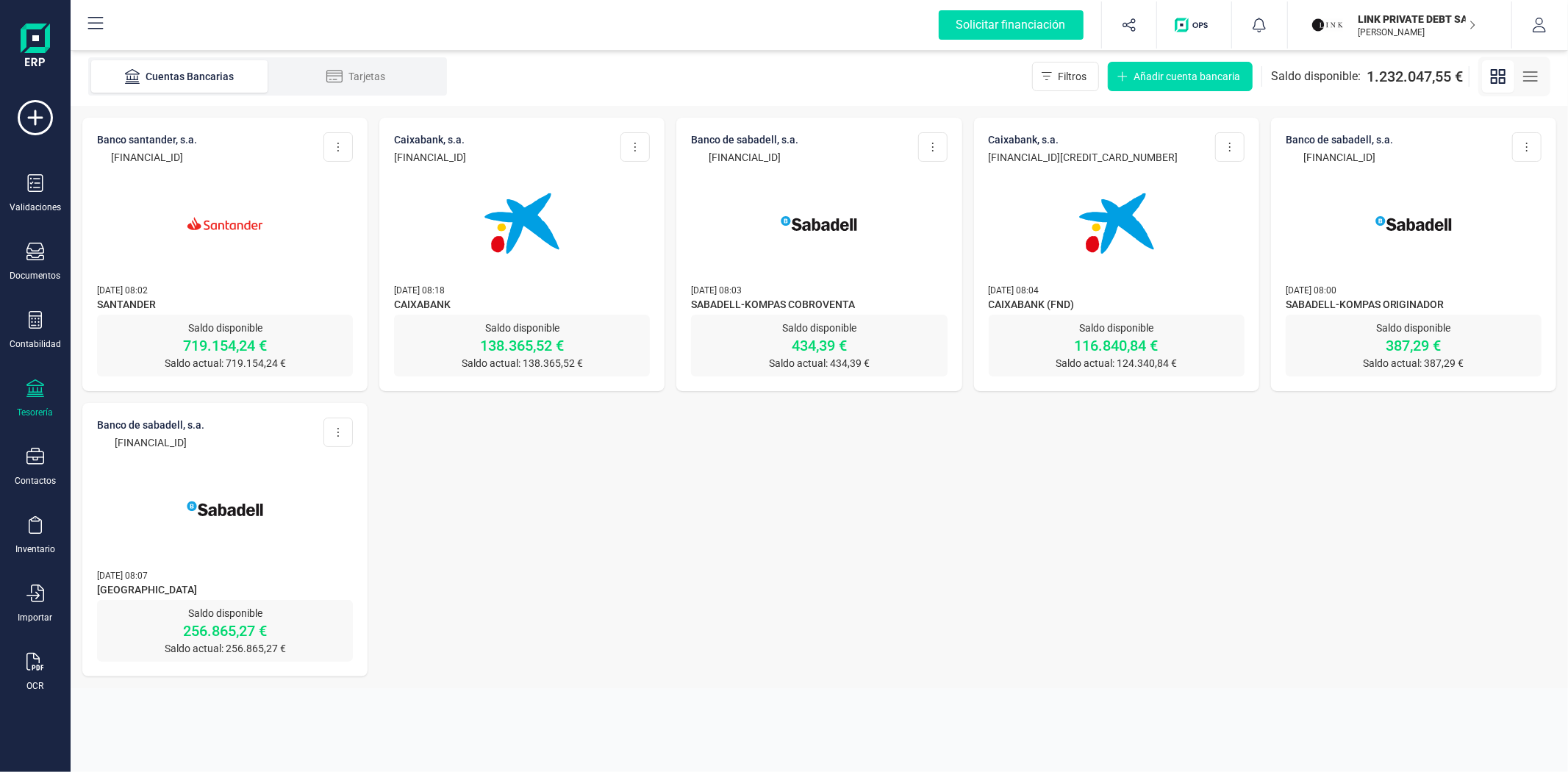
click at [637, 467] on div "BANCO SANTANDER, S.A. [FINANCIAL_ID] Editar cuenta Actualizar Desconectar cuent…" at bounding box center [819, 397] width 1498 height 582
click at [984, 585] on div "BANCO SANTANDER, S.A. [FINANCIAL_ID] Editar cuenta Actualizar Desconectar cuent…" at bounding box center [819, 397] width 1498 height 582
click at [1034, 546] on div "BANCO SANTANDER, S.A. [FINANCIAL_ID] Editar cuenta Actualizar Desconectar cuent…" at bounding box center [819, 397] width 1498 height 582
click at [597, 542] on div "BANCO SANTANDER, S.A. [FINANCIAL_ID] Editar cuenta Actualizar Desconectar cuent…" at bounding box center [819, 397] width 1498 height 582
click at [704, 646] on div "BANCO SANTANDER, S.A. [FINANCIAL_ID] Editar cuenta Actualizar Desconectar cuent…" at bounding box center [819, 397] width 1498 height 582
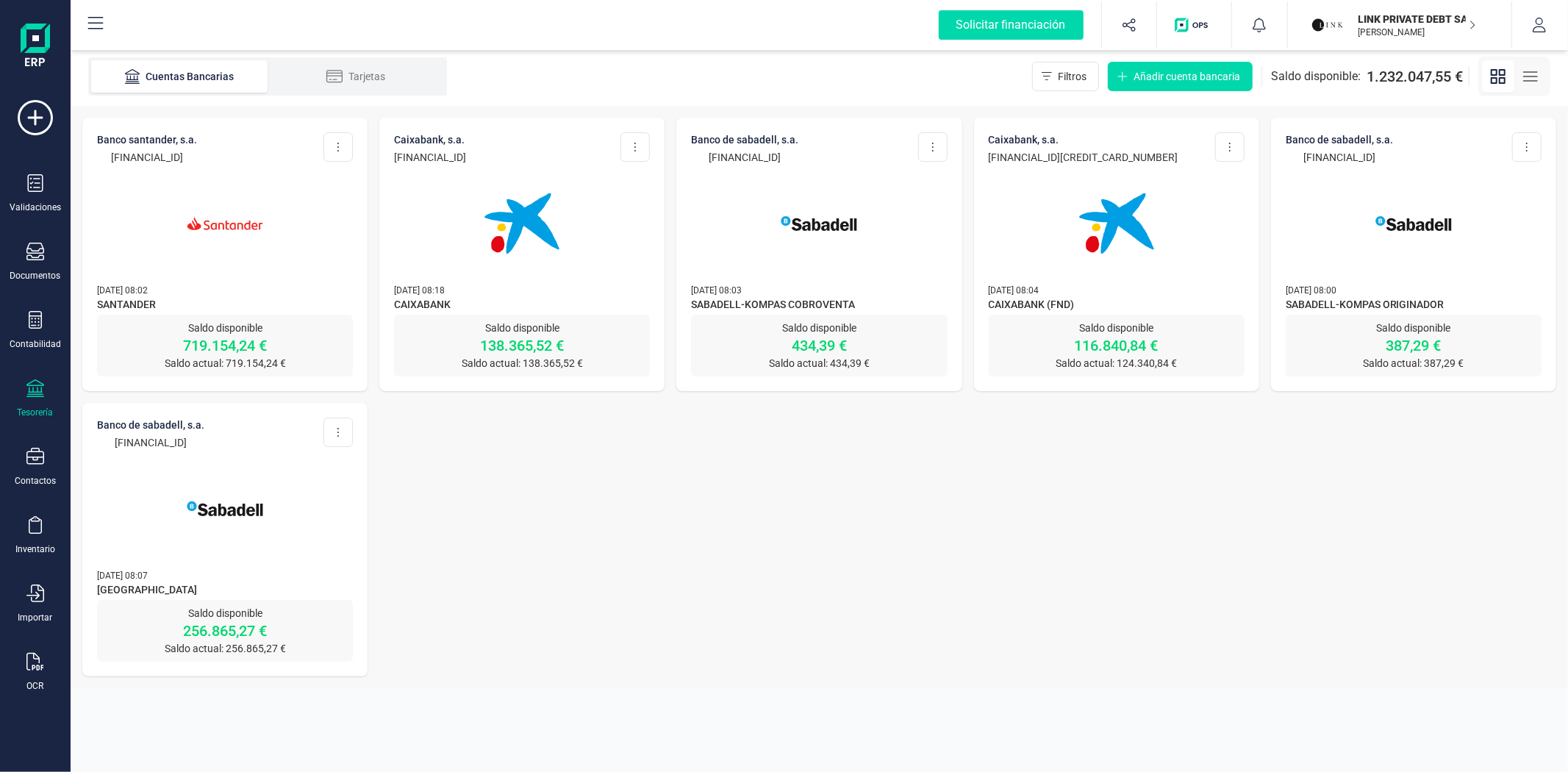
click at [962, 626] on div "BANCO SANTANDER, S.A. [FINANCIAL_ID] Editar cuenta Actualizar Desconectar cuent…" at bounding box center [819, 397] width 1498 height 582
click at [982, 600] on div "BANCO SANTANDER, S.A. [FINANCIAL_ID] Editar cuenta Actualizar Desconectar cuent…" at bounding box center [819, 397] width 1498 height 582
drag, startPoint x: 1030, startPoint y: 544, endPoint x: 1032, endPoint y: 552, distance: 8.2
click at [1031, 547] on div "BANCO SANTANDER, S.A. [FINANCIAL_ID] Editar cuenta Actualizar Desconectar cuent…" at bounding box center [819, 397] width 1498 height 582
click at [1030, 563] on div "BANCO SANTANDER, S.A. [FINANCIAL_ID] Editar cuenta Actualizar Desconectar cuent…" at bounding box center [819, 397] width 1498 height 582
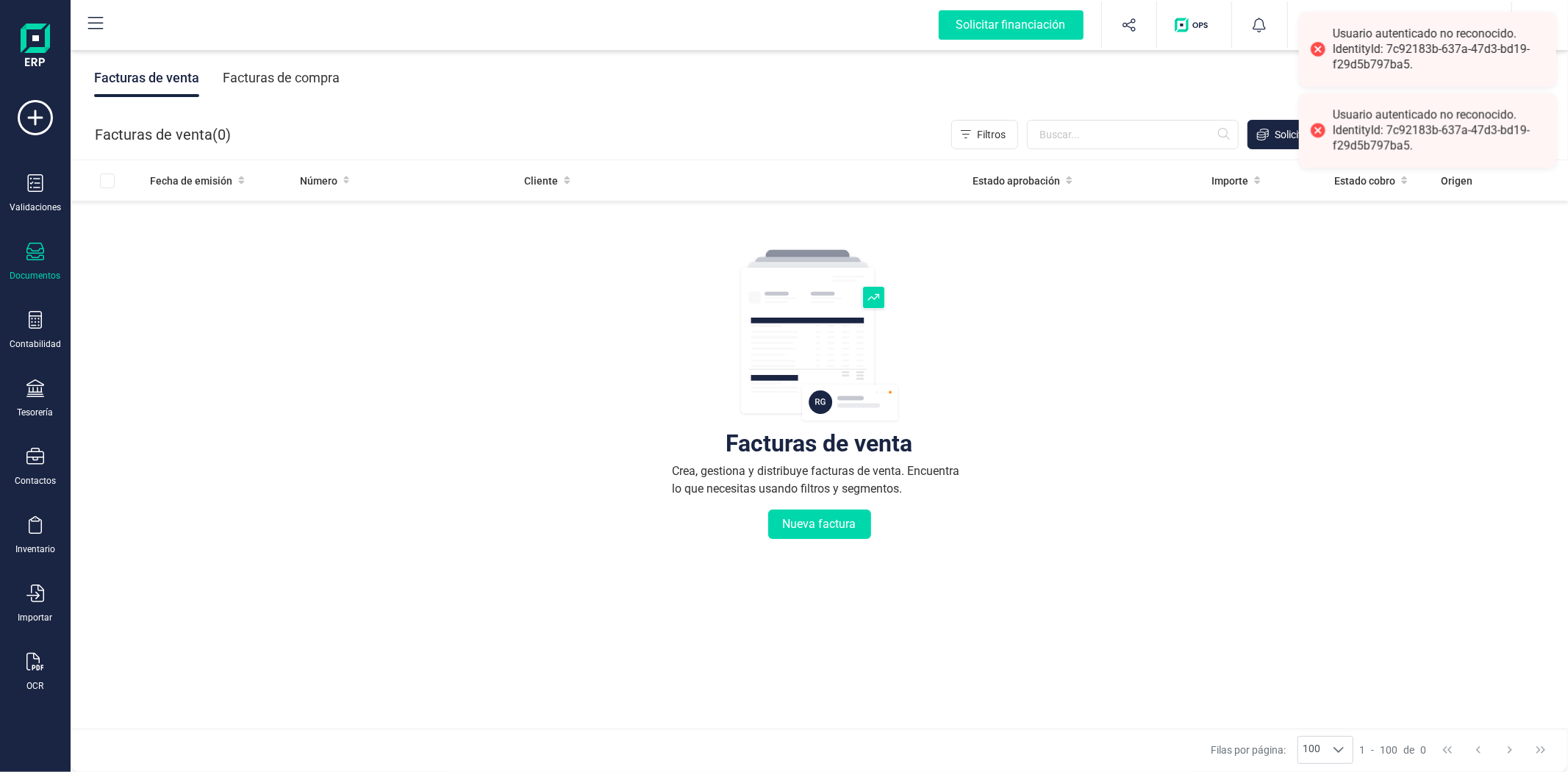
click at [1353, 55] on div "Usuario autenticado no reconocido. IdentityId: 7c92183b-637a-47d3-bd19-f29d5b79…" at bounding box center [1439, 48] width 212 height 45
click at [1239, 479] on div "Facturas de venta Crea, gestiona y distribuye facturas de venta. Encuentra lo q…" at bounding box center [819, 482] width 1439 height 552
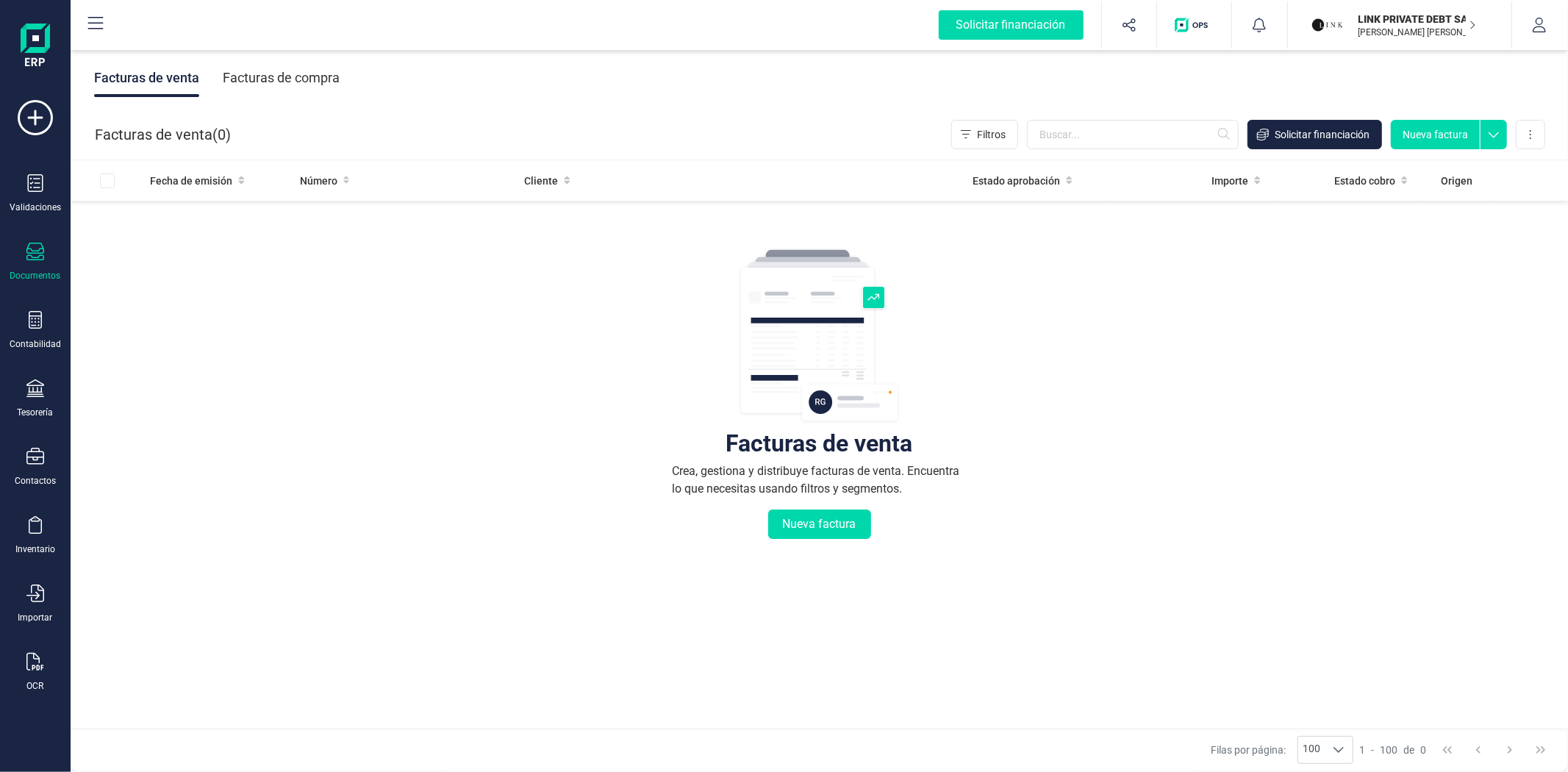
click at [1369, 33] on p "[PERSON_NAME]" at bounding box center [1418, 32] width 118 height 12
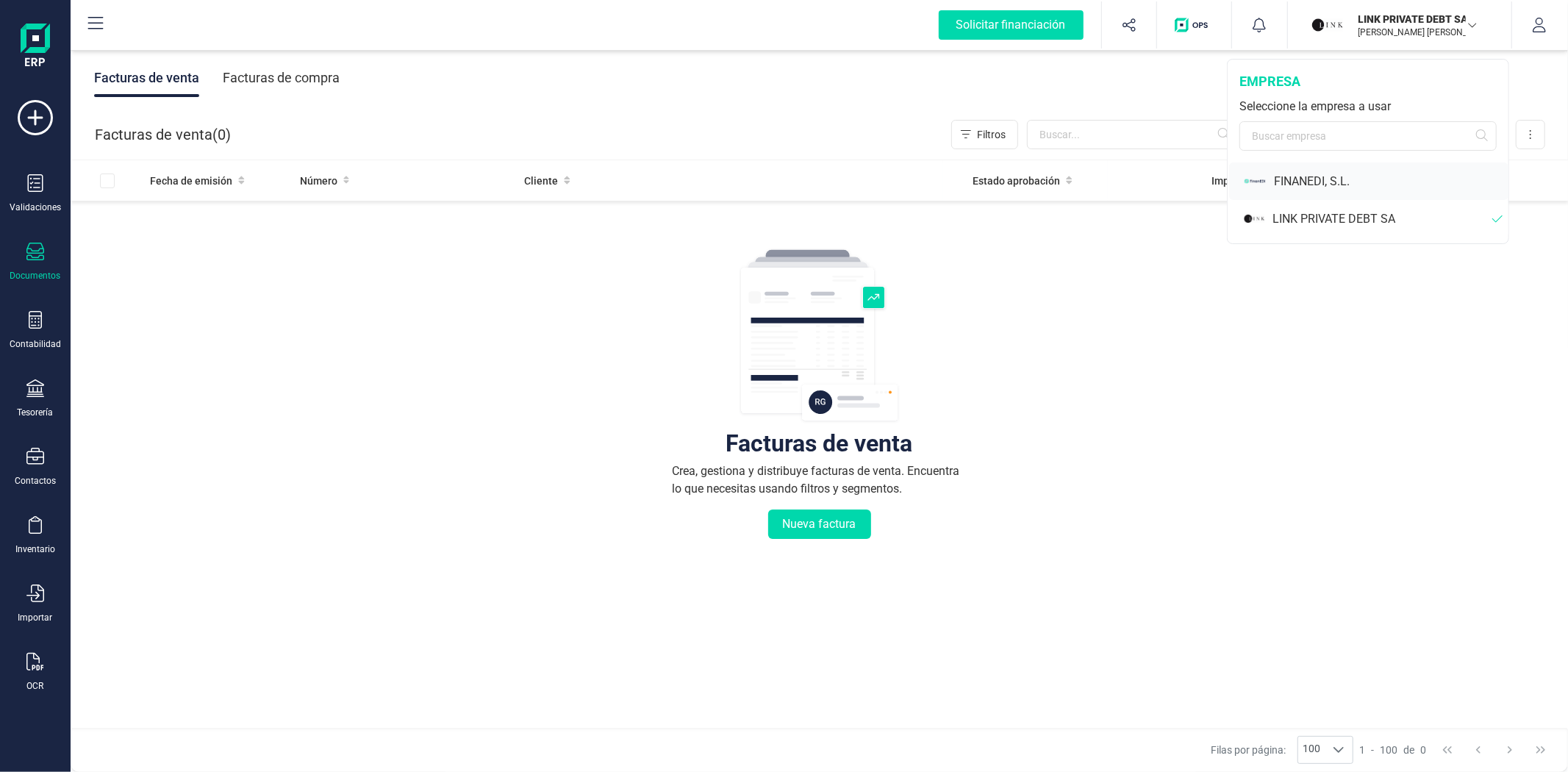
click at [1346, 182] on div "FINANEDI, S.L." at bounding box center [1391, 181] width 234 height 17
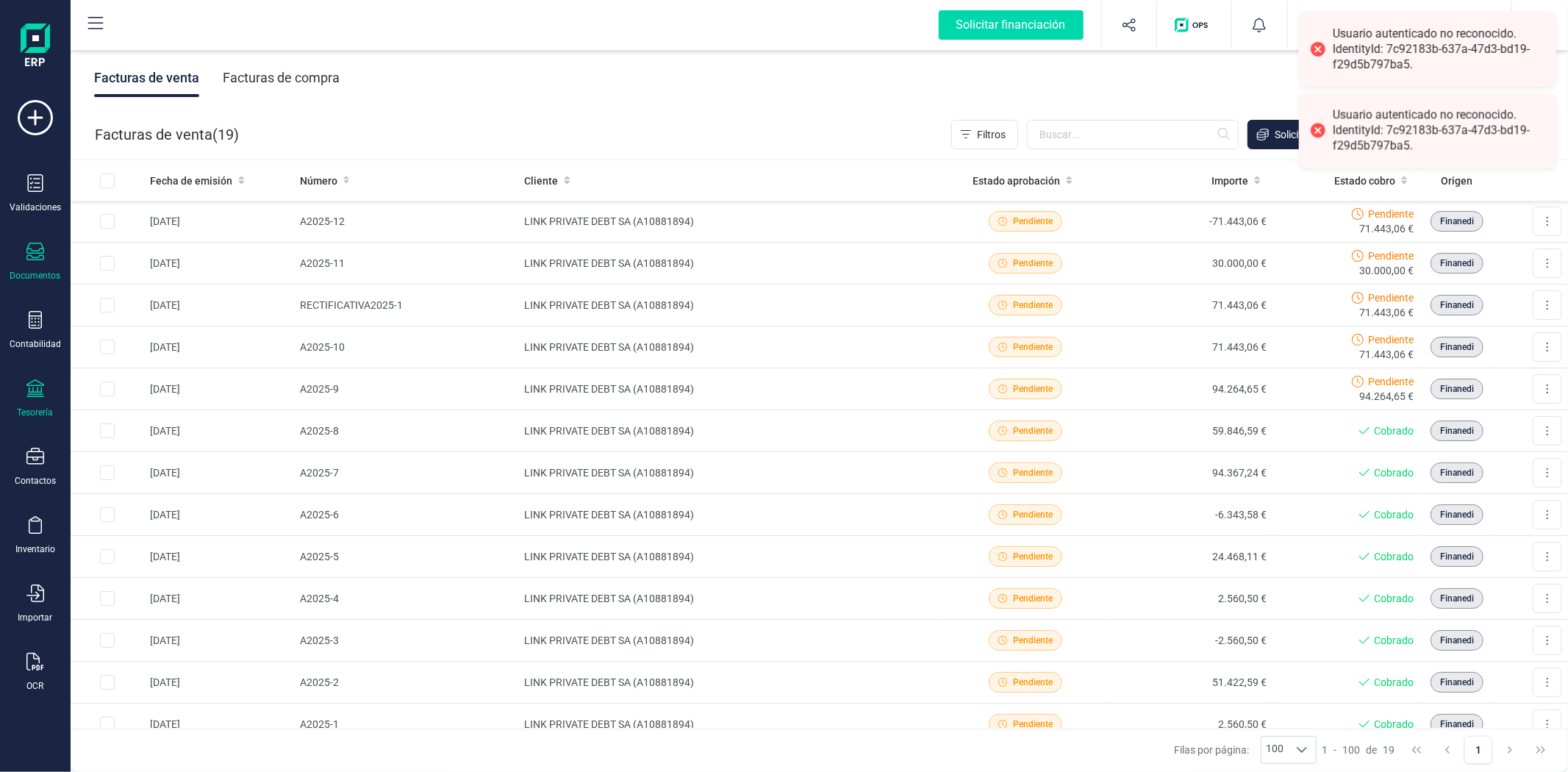
click at [33, 411] on div "Tesorería" at bounding box center [35, 413] width 36 height 12
click at [176, 252] on span "Cuentas bancarias" at bounding box center [179, 251] width 129 height 17
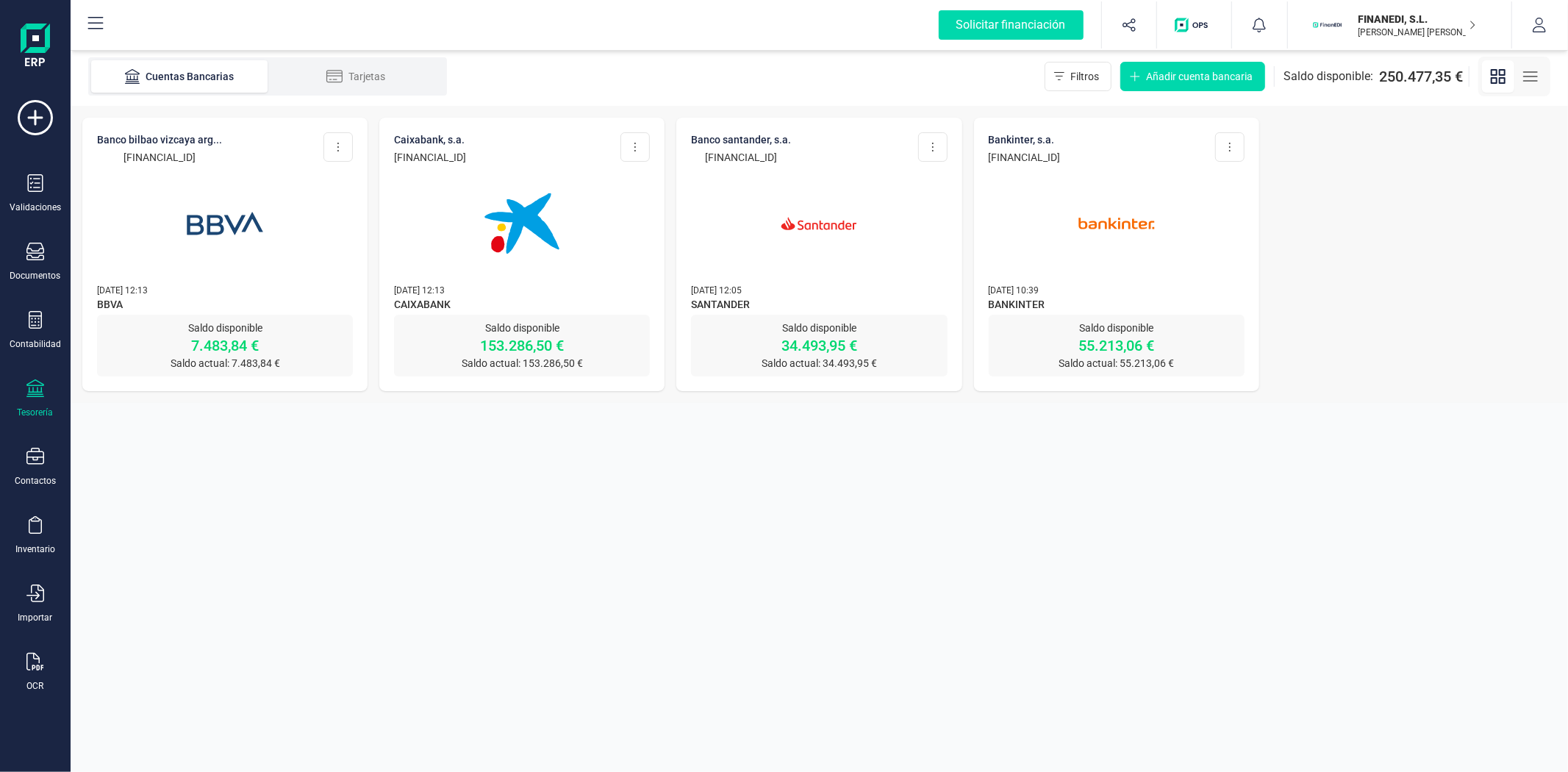
click at [741, 253] on div at bounding box center [818, 215] width 255 height 100
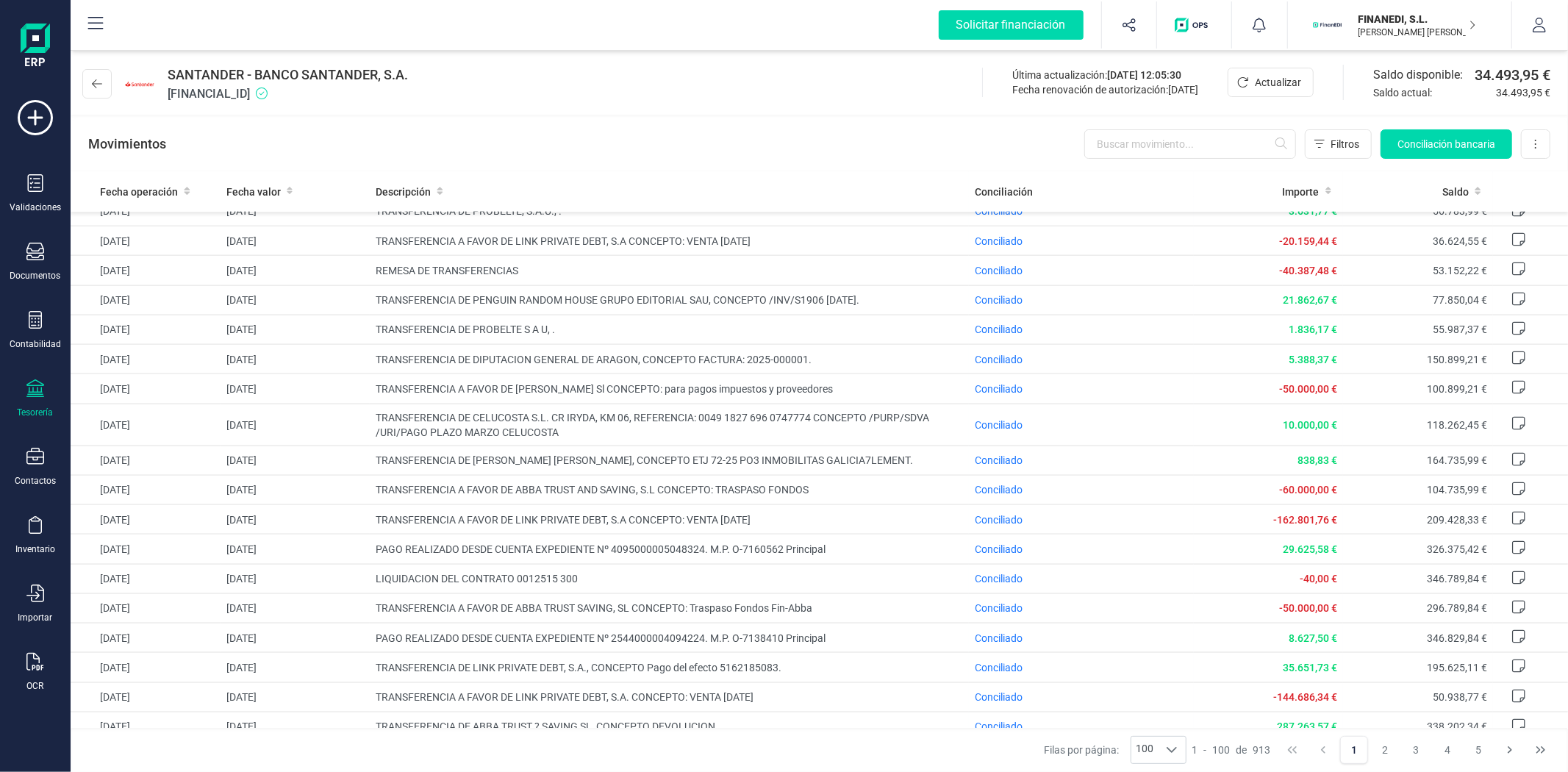
scroll to position [1743, 0]
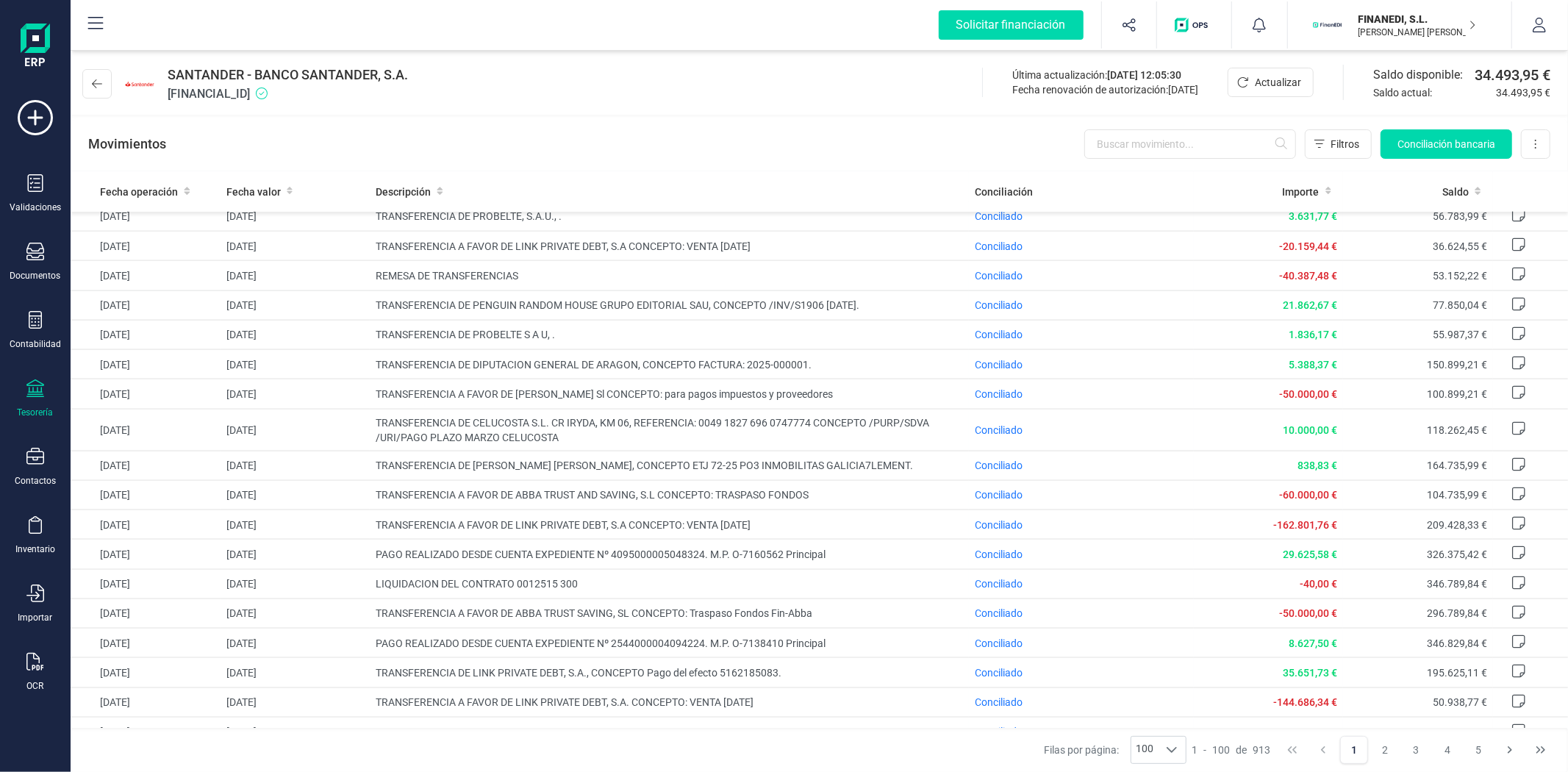
click at [770, 153] on div "Movimientos Filtros Conciliación bancaria Descargar Excel Eliminar cuenta" at bounding box center [819, 144] width 1498 height 53
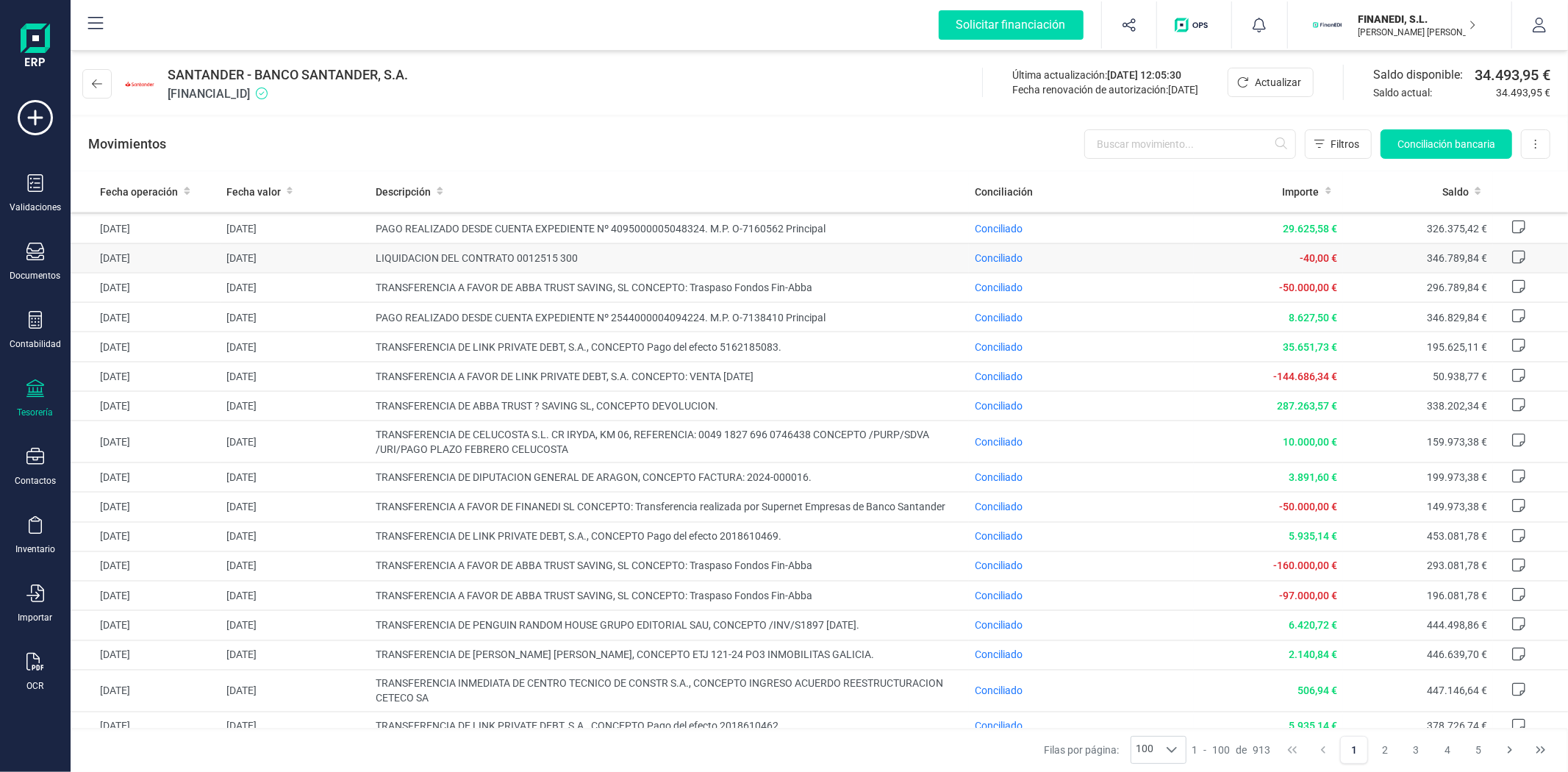
scroll to position [2069, 0]
click at [636, 93] on div "SANTANDER - BANCO SANTANDER, S.A. ES2700491827852910644972 Última actualización…" at bounding box center [819, 81] width 1498 height 67
click at [518, 122] on div "Movimientos Filtros Conciliación bancaria Descargar Excel Eliminar cuenta" at bounding box center [819, 144] width 1498 height 53
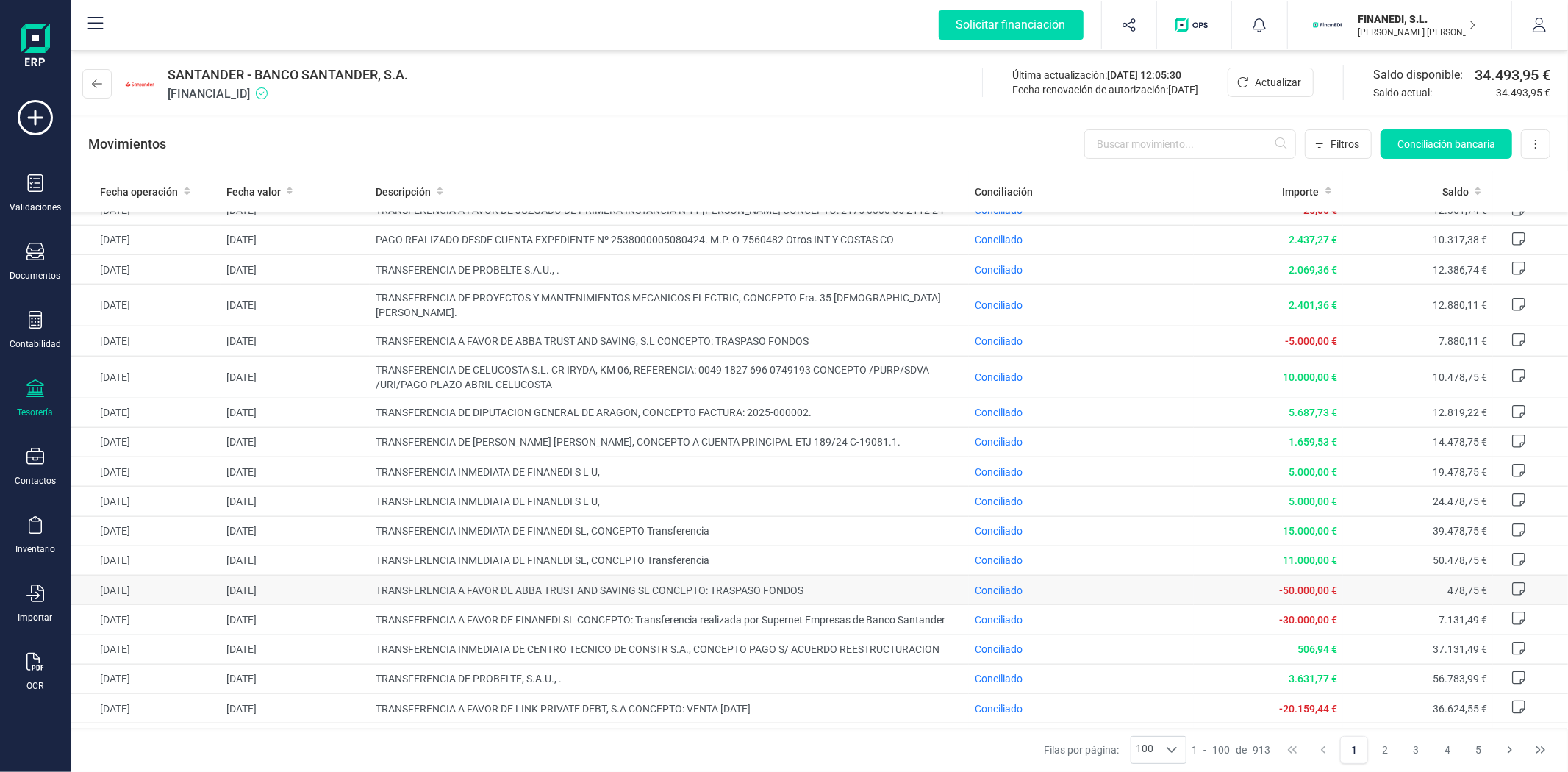
scroll to position [1253, 0]
